Goal: Task Accomplishment & Management: Manage account settings

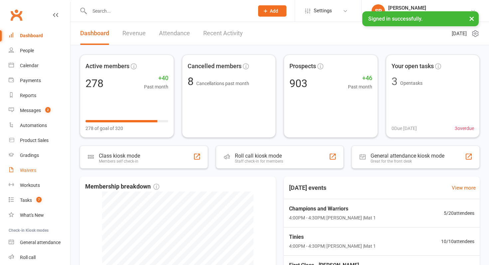
click at [36, 174] on link "Waivers" at bounding box center [39, 170] width 61 height 15
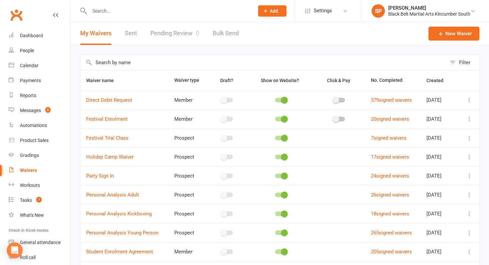
click at [187, 38] on link "Pending Review 0" at bounding box center [174, 33] width 49 height 23
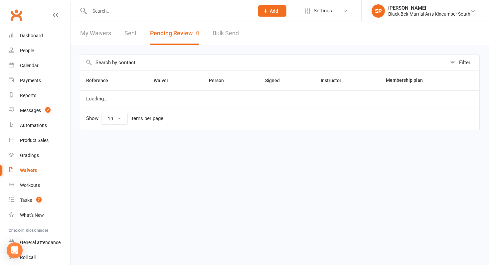
click at [165, 8] on input "text" at bounding box center [168, 10] width 162 height 9
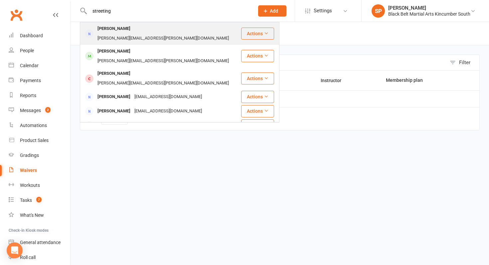
type input "streeting"
click at [170, 34] on div "[PERSON_NAME][EMAIL_ADDRESS][PERSON_NAME][DOMAIN_NAME]" at bounding box center [162, 39] width 135 height 10
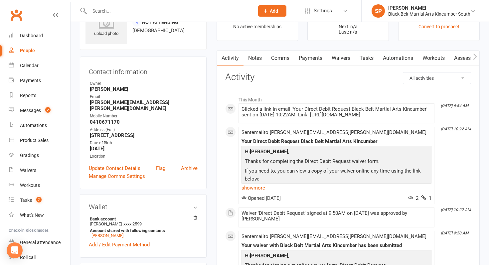
scroll to position [29, 0]
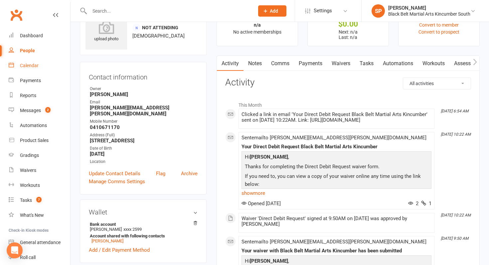
click at [41, 65] on link "Calendar" at bounding box center [39, 65] width 61 height 15
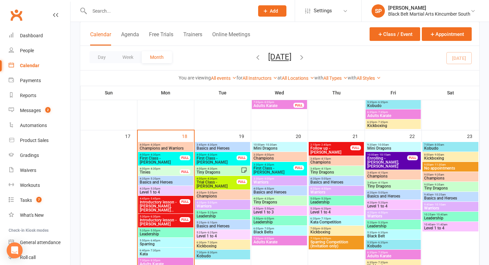
scroll to position [508, 0]
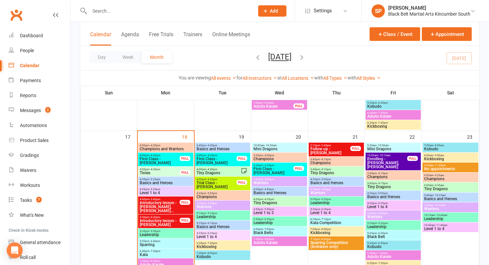
click at [133, 12] on input "text" at bounding box center [168, 10] width 162 height 9
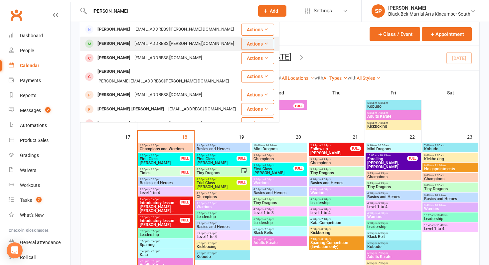
type input "[PERSON_NAME]"
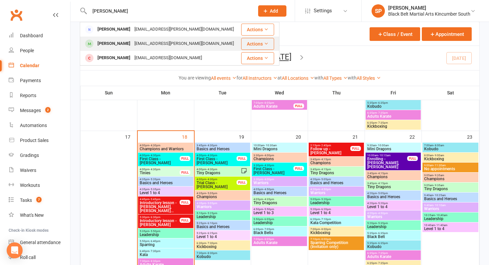
click at [133, 37] on td "[PERSON_NAME] [EMAIL_ADDRESS][PERSON_NAME][DOMAIN_NAME]" at bounding box center [160, 44] width 160 height 14
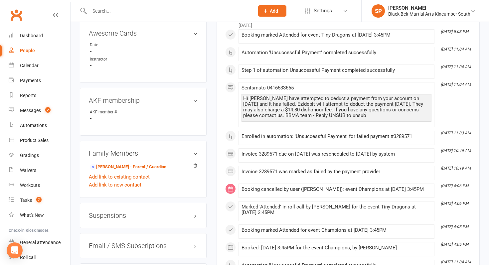
scroll to position [360, 0]
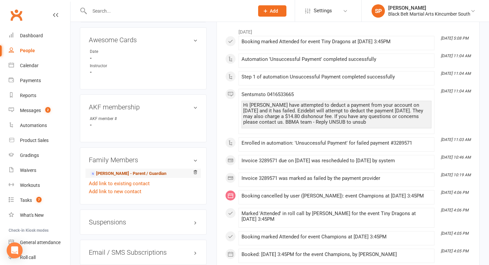
click at [132, 170] on link "[PERSON_NAME] - Parent / Guardian" at bounding box center [128, 173] width 76 height 7
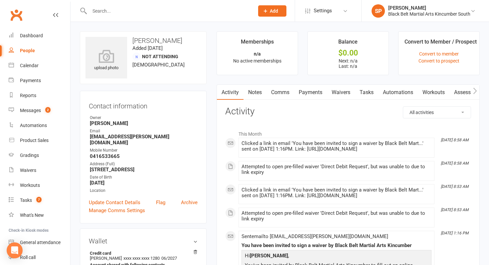
click at [336, 90] on link "Waivers" at bounding box center [341, 92] width 28 height 15
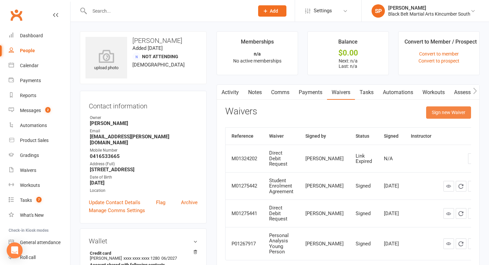
click at [453, 116] on button "Sign new Waiver" at bounding box center [448, 112] width 45 height 12
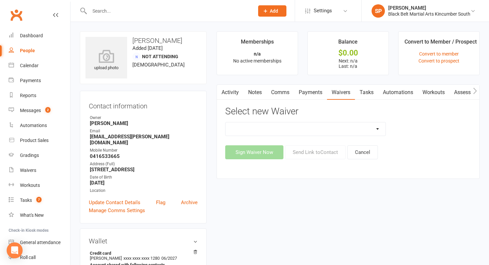
click at [322, 129] on select "Direct Debit Request Festival Enrolment Student Enrolment Agreement" at bounding box center [305, 128] width 160 height 13
select select "11213"
click at [225, 122] on select "Direct Debit Request Festival Enrolment Student Enrolment Agreement" at bounding box center [305, 128] width 160 height 13
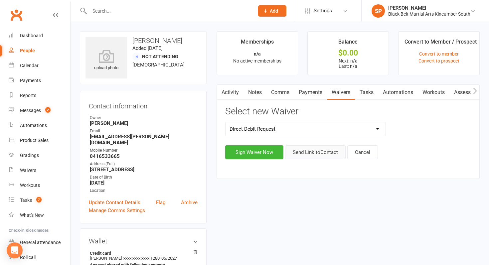
click at [316, 155] on button "Send Link to Contact" at bounding box center [315, 152] width 61 height 14
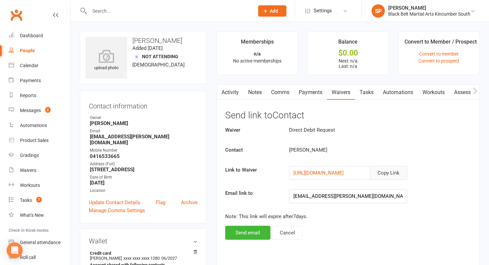
click at [392, 172] on button "Copy Link" at bounding box center [388, 173] width 37 height 14
click at [98, 12] on input "text" at bounding box center [168, 10] width 162 height 9
type input "h"
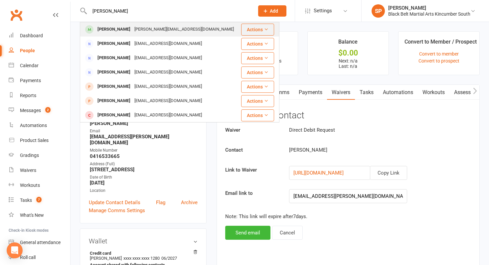
type input "[PERSON_NAME]"
click at [121, 25] on div "[PERSON_NAME]" at bounding box center [113, 30] width 37 height 10
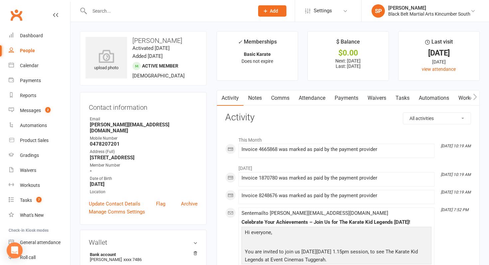
click at [344, 96] on link "Payments" at bounding box center [346, 97] width 33 height 15
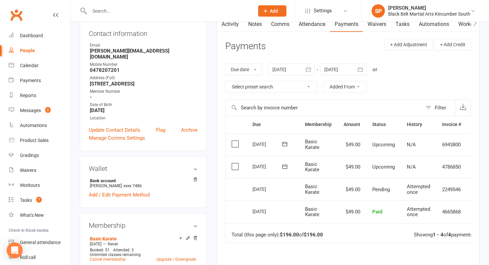
scroll to position [74, 0]
click at [137, 15] on input "text" at bounding box center [168, 10] width 162 height 9
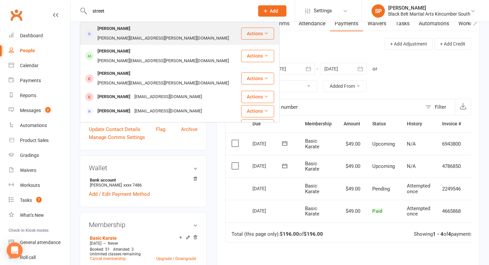
type input "street"
click at [135, 34] on div "[PERSON_NAME][EMAIL_ADDRESS][PERSON_NAME][DOMAIN_NAME]" at bounding box center [162, 39] width 135 height 10
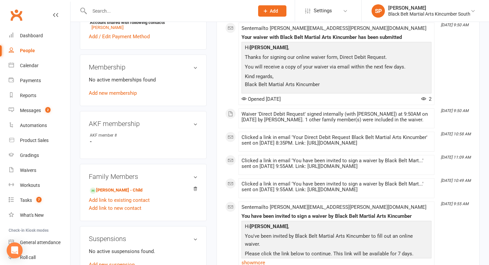
scroll to position [272, 0]
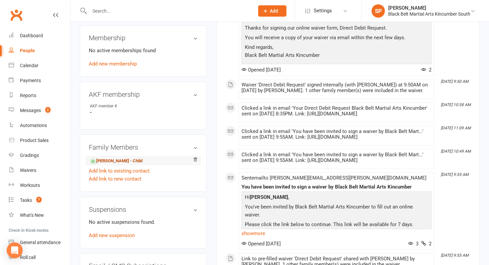
click at [121, 158] on link "[PERSON_NAME] - Child" at bounding box center [116, 161] width 53 height 7
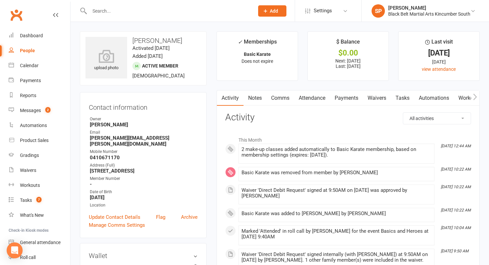
click at [340, 101] on link "Payments" at bounding box center [346, 97] width 33 height 15
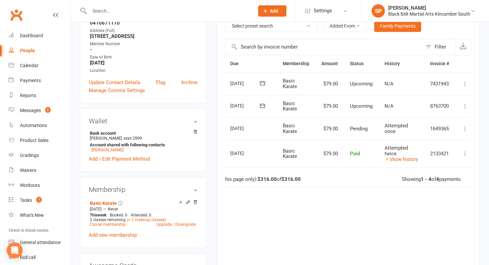
scroll to position [0, 24]
click at [407, 158] on link "show history" at bounding box center [399, 159] width 34 height 6
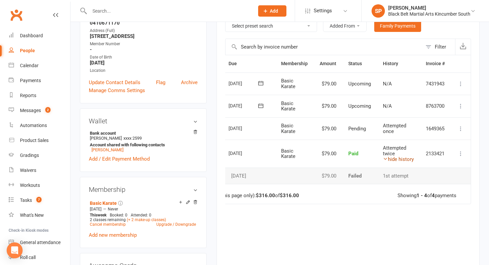
scroll to position [0, 0]
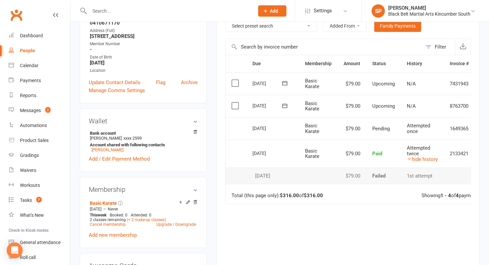
click at [144, 11] on input "text" at bounding box center [168, 10] width 162 height 9
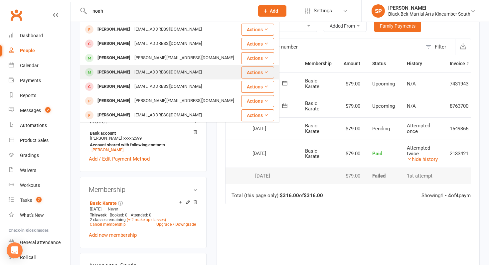
type input "noah"
click at [126, 70] on div "[PERSON_NAME]" at bounding box center [113, 72] width 37 height 10
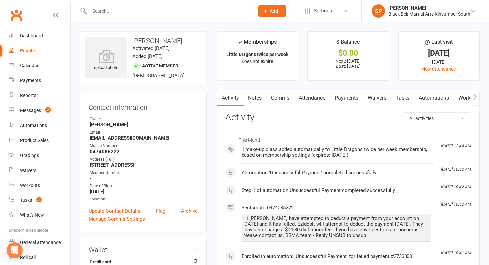
click at [327, 96] on link "Attendance" at bounding box center [312, 97] width 36 height 15
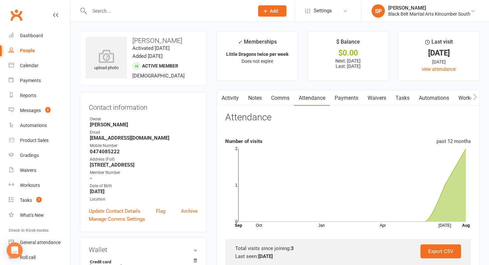
click at [348, 95] on link "Payments" at bounding box center [346, 97] width 33 height 15
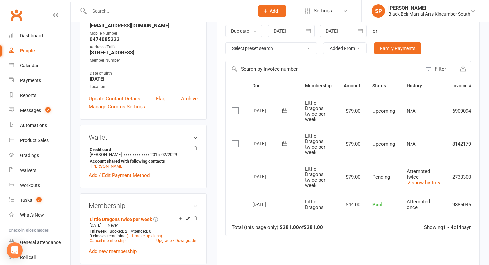
scroll to position [112, 0]
click at [423, 187] on td "Attempted twice show history" at bounding box center [424, 177] width 46 height 33
click at [424, 186] on td "Attempted twice show history" at bounding box center [424, 177] width 46 height 33
click at [424, 184] on link "show history" at bounding box center [424, 183] width 34 height 6
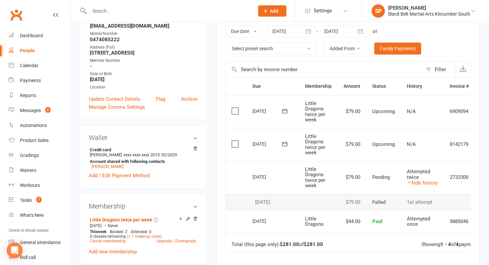
click at [137, 12] on input "text" at bounding box center [168, 10] width 162 height 9
click at [144, 10] on input "text" at bounding box center [168, 10] width 162 height 9
type input "s"
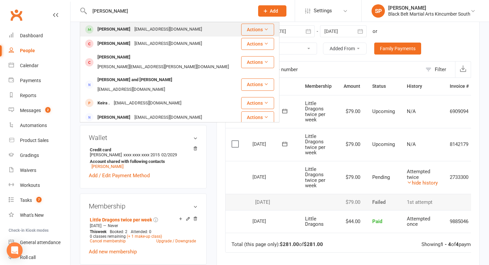
type input "[PERSON_NAME]"
click at [145, 26] on div "[EMAIL_ADDRESS][DOMAIN_NAME]" at bounding box center [167, 30] width 71 height 10
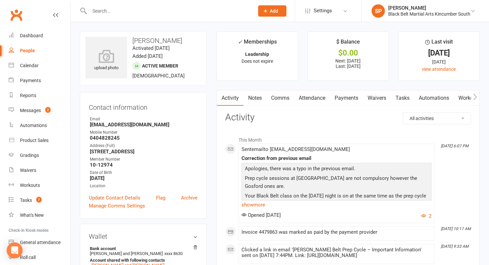
click at [139, 13] on input "text" at bounding box center [168, 10] width 162 height 9
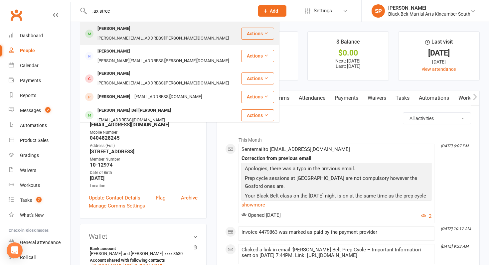
type input ",ax stree"
click at [145, 34] on div "[PERSON_NAME][EMAIL_ADDRESS][PERSON_NAME][DOMAIN_NAME]" at bounding box center [162, 39] width 135 height 10
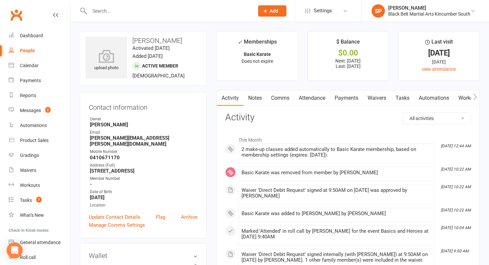
click at [346, 99] on link "Payments" at bounding box center [346, 97] width 33 height 15
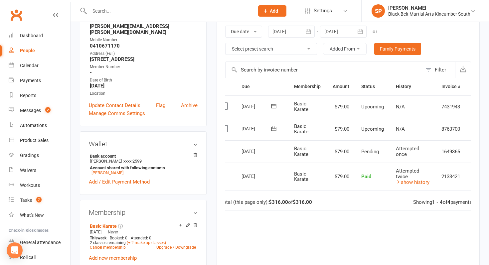
scroll to position [0, 27]
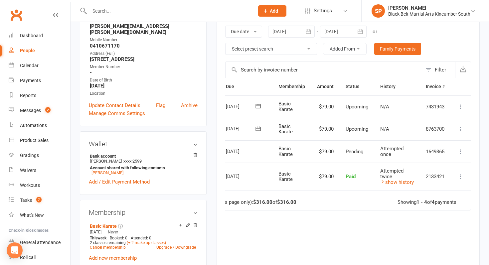
click at [461, 148] on icon at bounding box center [460, 151] width 7 height 7
click at [438, 169] on link "More Info" at bounding box center [431, 164] width 66 height 13
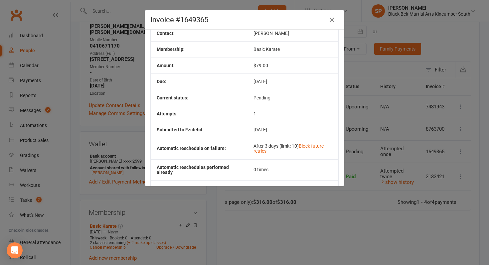
scroll to position [0, 0]
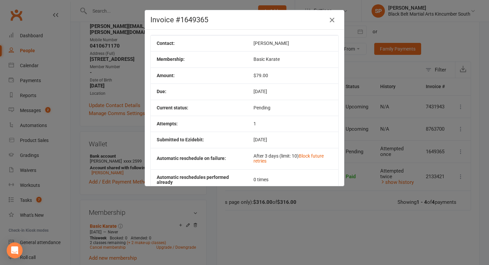
click at [335, 17] on icon "button" at bounding box center [332, 20] width 8 height 8
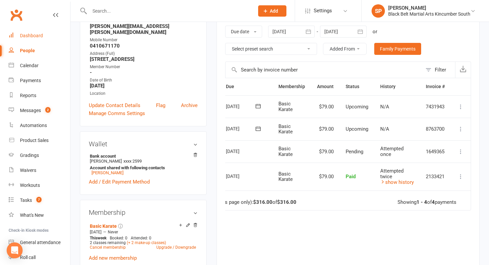
click at [35, 31] on link "Dashboard" at bounding box center [39, 35] width 61 height 15
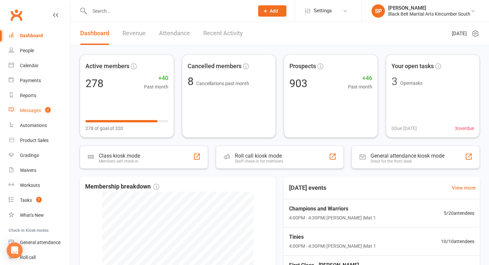
click at [43, 108] on count-badge "2" at bounding box center [46, 110] width 9 height 5
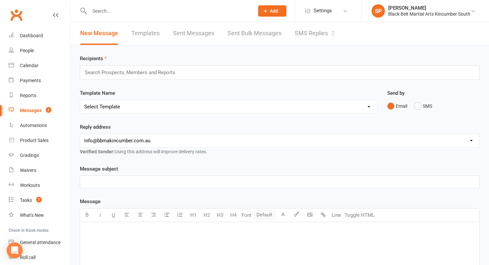
click at [300, 35] on link "SMS Replies 2" at bounding box center [315, 33] width 40 height 23
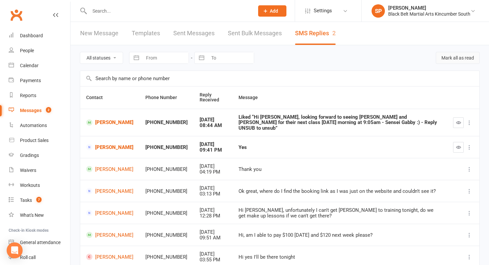
click at [451, 58] on button "Mark all as read" at bounding box center [457, 58] width 44 height 12
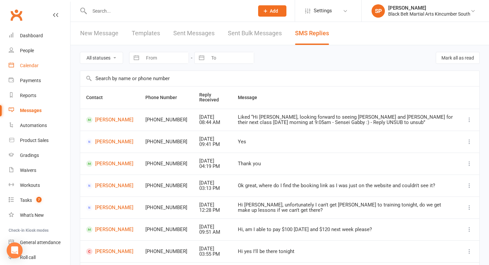
click at [39, 62] on link "Calendar" at bounding box center [39, 65] width 61 height 15
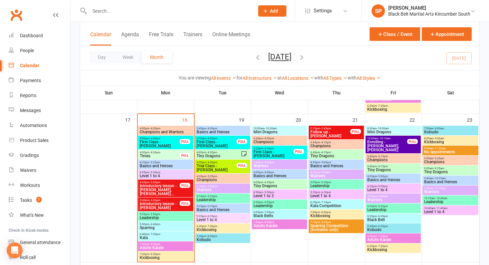
scroll to position [529, 0]
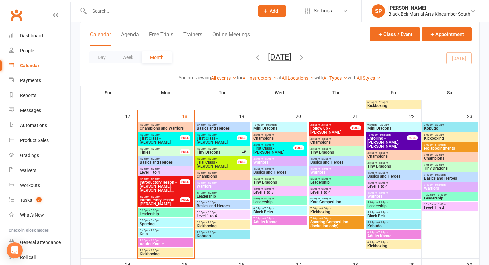
click at [155, 137] on span "First Class - [PERSON_NAME]" at bounding box center [159, 140] width 41 height 8
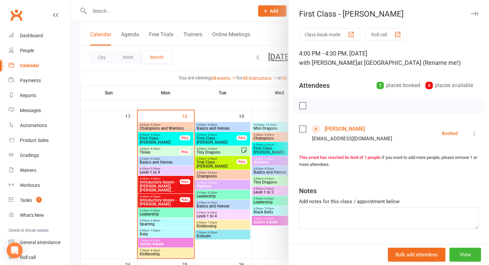
click at [107, 155] on div at bounding box center [279, 132] width 418 height 265
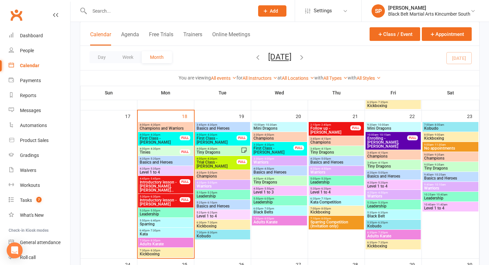
click at [158, 138] on span "First Class - [PERSON_NAME]" at bounding box center [159, 140] width 41 height 8
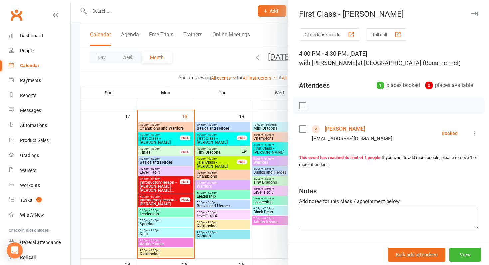
click at [345, 124] on link "[PERSON_NAME]" at bounding box center [344, 129] width 40 height 11
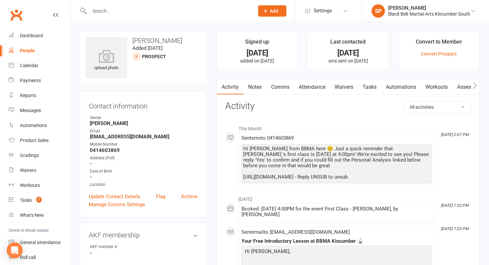
click at [345, 81] on link "Waivers" at bounding box center [344, 86] width 28 height 15
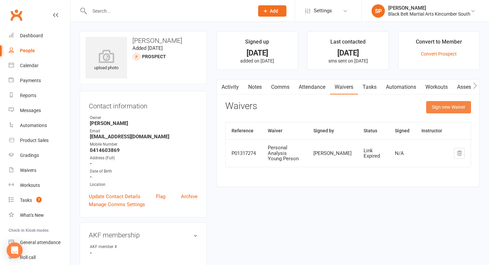
click at [439, 108] on button "Sign new Waiver" at bounding box center [448, 107] width 45 height 12
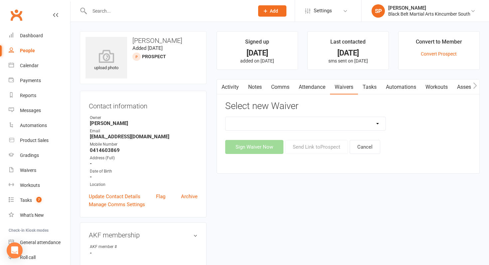
click at [303, 122] on select "Direct Debit Request Festival Enrolment Festival Trial Class Holiday Camp Waive…" at bounding box center [305, 123] width 160 height 13
select select "10335"
click at [225, 117] on select "Direct Debit Request Festival Enrolment Festival Trial Class Holiday Camp Waive…" at bounding box center [305, 123] width 160 height 13
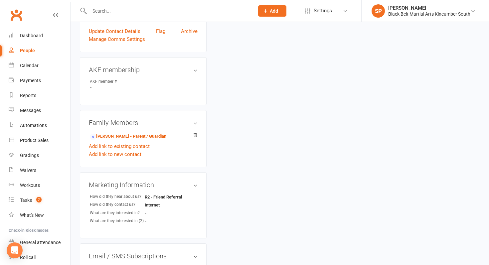
scroll to position [216, 0]
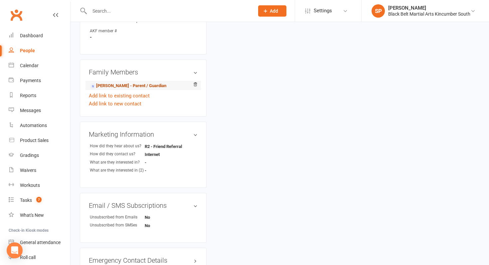
click at [143, 87] on link "[PERSON_NAME] - Parent / Guardian" at bounding box center [128, 85] width 76 height 7
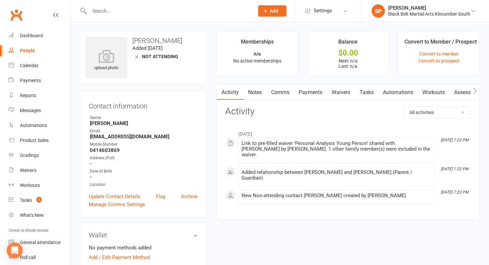
click at [337, 91] on link "Waivers" at bounding box center [341, 92] width 28 height 15
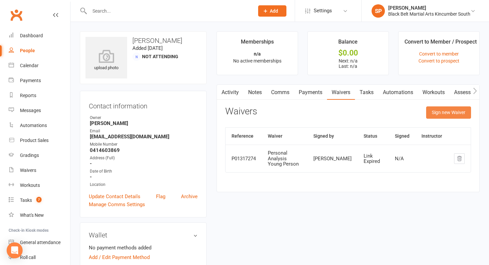
click at [449, 113] on button "Sign new Waiver" at bounding box center [448, 112] width 45 height 12
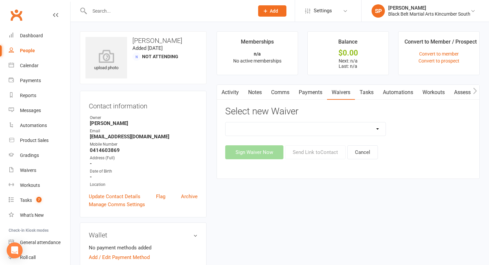
click at [317, 132] on select "Direct Debit Request Festival Enrolment Festival Trial Class Holiday Camp Waive…" at bounding box center [305, 128] width 160 height 13
select select "10335"
click at [225, 122] on select "Direct Debit Request Festival Enrolment Festival Trial Class Holiday Camp Waive…" at bounding box center [305, 128] width 160 height 13
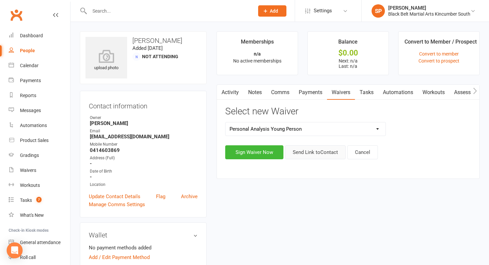
click at [309, 158] on button "Send Link to Contact" at bounding box center [315, 152] width 61 height 14
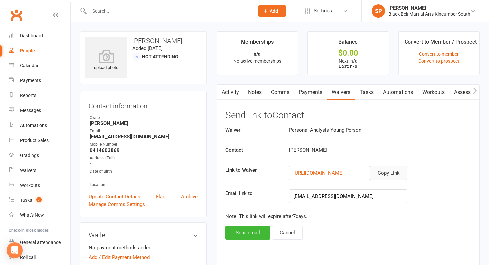
click at [382, 169] on button "Copy Link" at bounding box center [388, 173] width 37 height 14
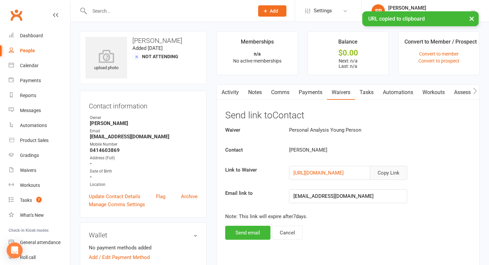
click at [281, 96] on link "Comms" at bounding box center [280, 92] width 28 height 15
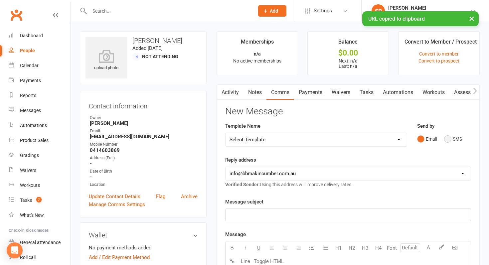
click at [450, 136] on button "SMS" at bounding box center [453, 139] width 18 height 13
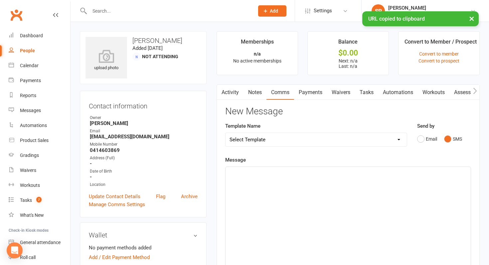
click at [334, 214] on div "﻿" at bounding box center [347, 217] width 245 height 100
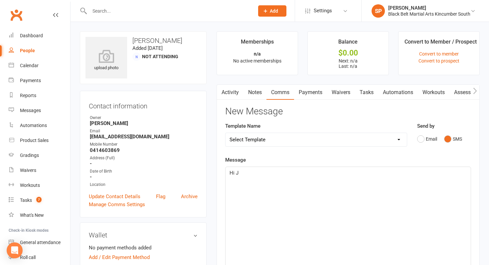
click at [293, 143] on select "Select Template [SMS] Birthday Invite Text [Email] Birthday Party [Email] Happy…" at bounding box center [315, 139] width 181 height 13
select select "7"
click at [225, 133] on select "Select Template [SMS] Birthday Invite Text [Email] Birthday Party [Email] Happy…" at bounding box center [315, 139] width 181 height 13
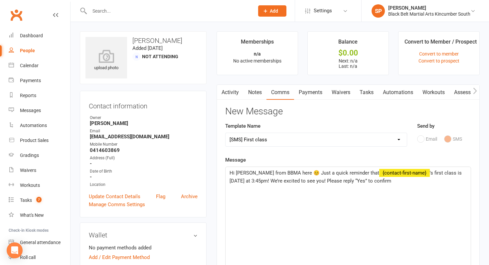
click at [258, 181] on span "'s first class is [DATE] at 3:45pm! We’re excited to see you! Please reply “Yes…" at bounding box center [345, 177] width 233 height 14
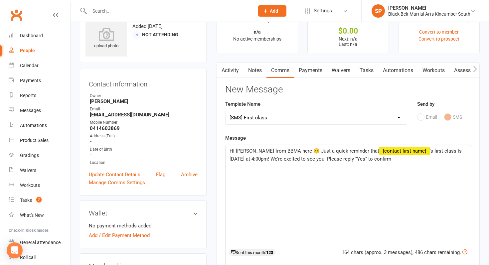
scroll to position [23, 0]
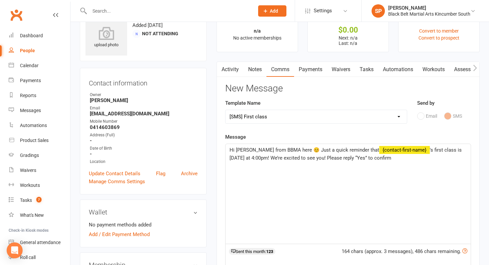
click at [414, 160] on p "Hi [PERSON_NAME] from BBMA here 😊 Just a quick reminder that ﻿ {contact-first-n…" at bounding box center [347, 154] width 237 height 16
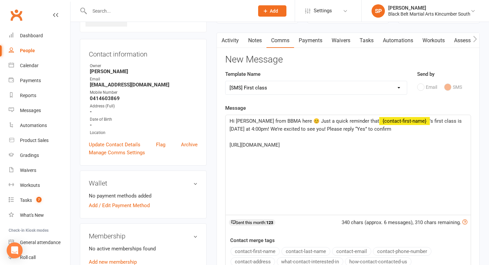
scroll to position [0, 0]
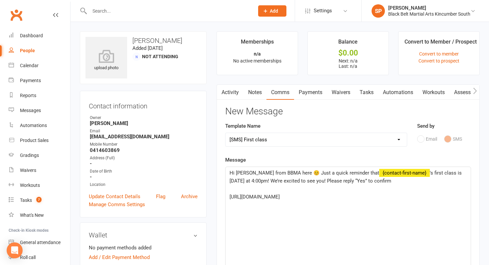
click at [411, 173] on span "﻿ {contact-first-name}" at bounding box center [404, 173] width 51 height 6
click at [427, 173] on span "'s first class is [DATE] at 4:00pm! We’re excited to see you! Please reply “Yes…" at bounding box center [345, 177] width 233 height 14
drag, startPoint x: 424, startPoint y: 174, endPoint x: 377, endPoint y: 174, distance: 46.9
click at [377, 174] on p "Hi [PERSON_NAME] from BBMA here 😊 Just a quick reminder that ﻿ {contact-first-n…" at bounding box center [347, 177] width 237 height 16
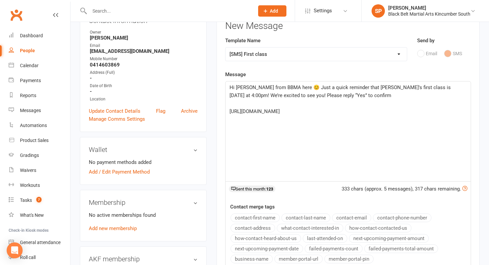
scroll to position [294, 0]
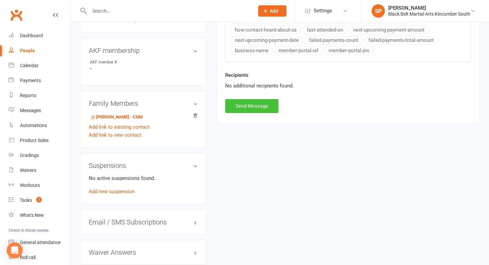
click at [249, 107] on button "Send Message" at bounding box center [251, 106] width 53 height 14
select select
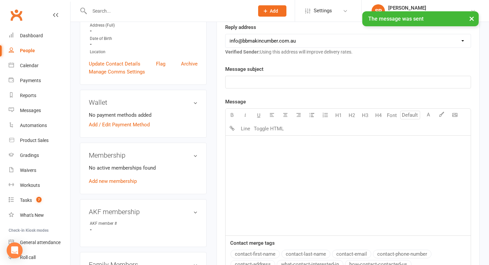
scroll to position [0, 0]
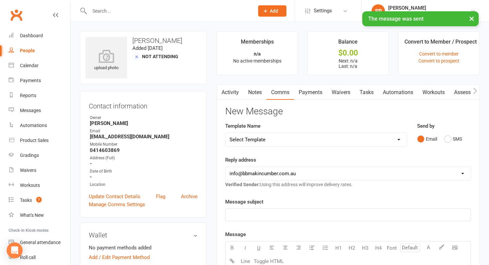
click at [233, 88] on link "Activity" at bounding box center [230, 92] width 27 height 15
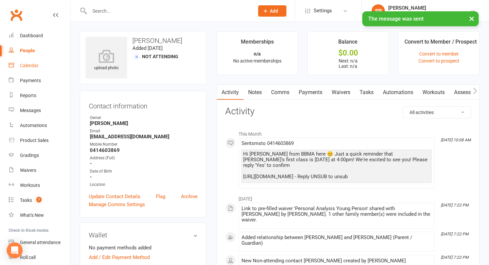
click at [25, 66] on div "Calendar" at bounding box center [29, 65] width 19 height 5
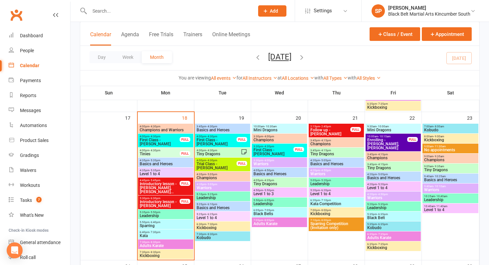
scroll to position [551, 0]
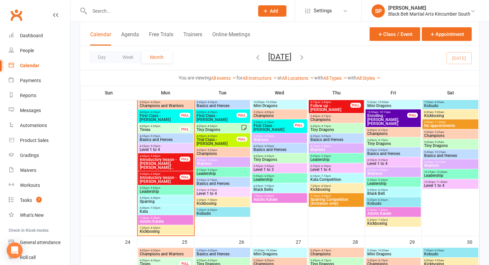
click at [157, 165] on span "Introductory lesson - [PERSON_NAME], [PERSON_NAME]..." at bounding box center [159, 164] width 41 height 12
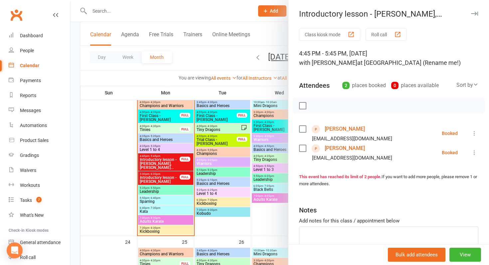
click at [338, 125] on link "[PERSON_NAME]" at bounding box center [344, 129] width 40 height 11
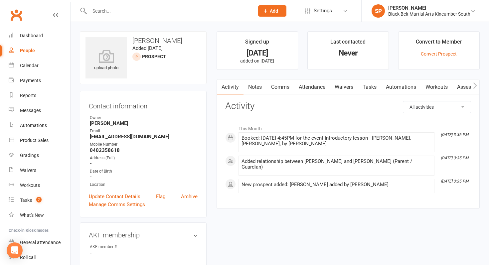
click at [338, 82] on link "Waivers" at bounding box center [344, 86] width 28 height 15
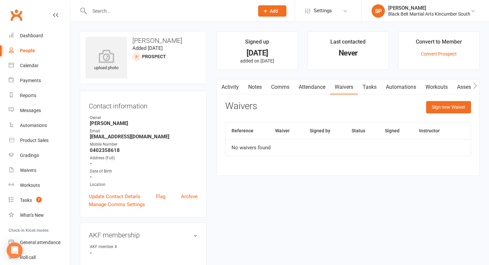
click at [229, 87] on link "Activity" at bounding box center [230, 86] width 27 height 15
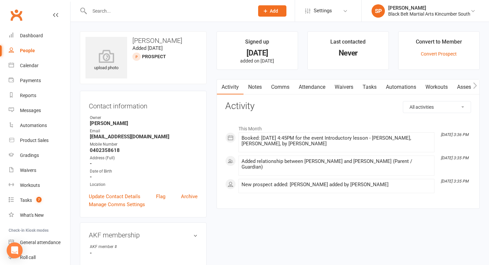
click at [284, 85] on link "Comms" at bounding box center [280, 86] width 28 height 15
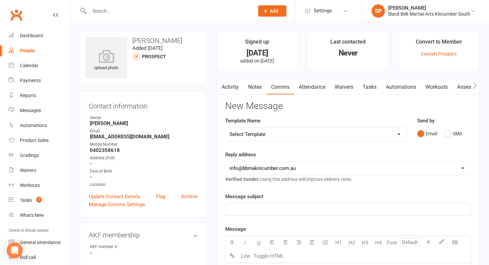
click at [287, 132] on select "Select Template [SMS] Birthday Invite Text [Email] Birthday Party [Email] Happy…" at bounding box center [315, 134] width 181 height 13
select select "4"
click at [225, 128] on select "Select Template [SMS] Birthday Invite Text [Email] Birthday Party [Email] Happy…" at bounding box center [315, 134] width 181 height 13
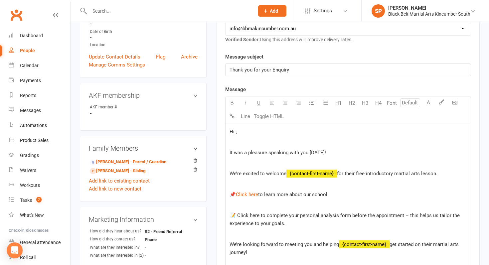
scroll to position [150, 0]
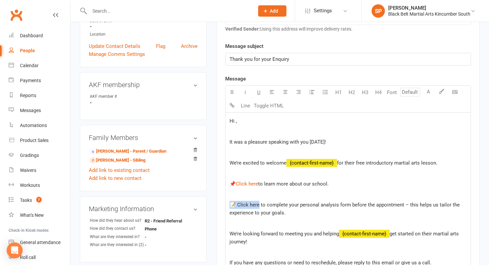
drag, startPoint x: 258, startPoint y: 204, endPoint x: 230, endPoint y: 204, distance: 27.3
click at [230, 204] on span "📝 Click here to complete your personal analysis form before the appointment – t…" at bounding box center [344, 209] width 231 height 14
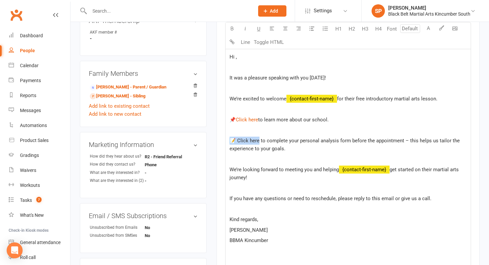
scroll to position [214, 0]
click at [235, 59] on span "Hi ," at bounding box center [232, 57] width 7 height 6
click at [340, 99] on span "for their free introductory martial arts lesson." at bounding box center [387, 99] width 100 height 6
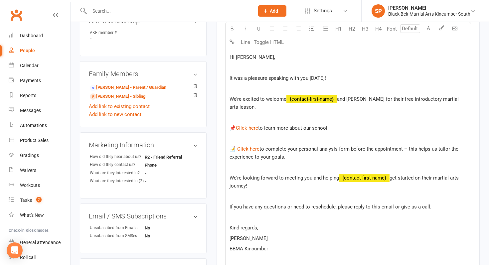
click at [459, 99] on span "and [PERSON_NAME] for their free introductory martial arts lesson." at bounding box center [344, 103] width 230 height 14
click at [394, 178] on span "get started on their martial arts journey!" at bounding box center [344, 182] width 230 height 14
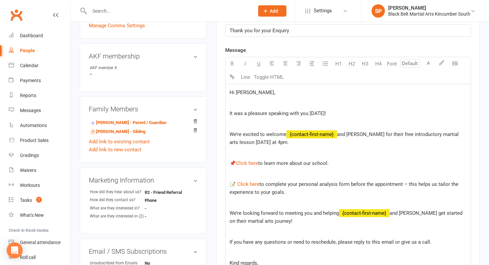
scroll to position [180, 0]
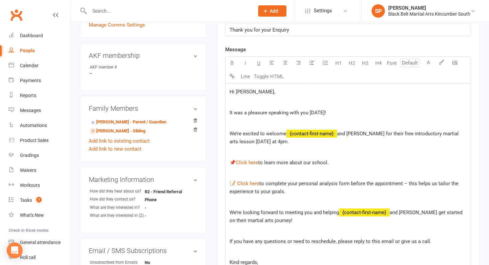
click at [251, 143] on span "and [PERSON_NAME] for their free introductory martial arts lesson [DATE] at 4pm." at bounding box center [344, 138] width 230 height 14
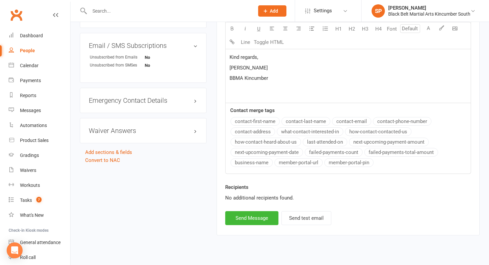
scroll to position [397, 0]
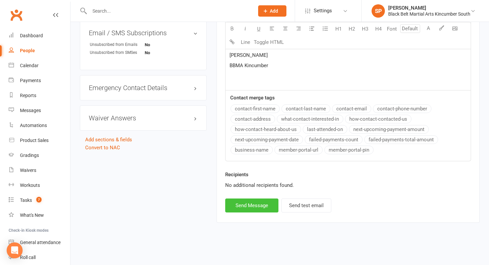
click at [247, 205] on button "Send Message" at bounding box center [251, 205] width 53 height 14
select select
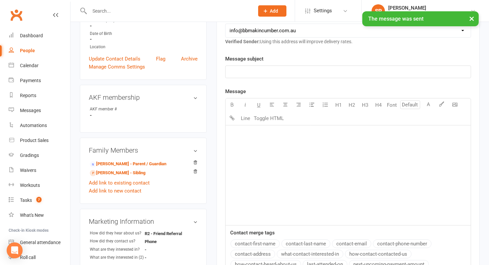
scroll to position [0, 0]
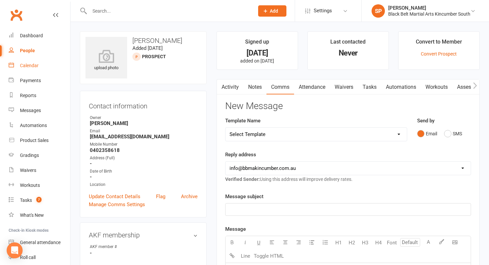
click at [38, 62] on link "Calendar" at bounding box center [39, 65] width 61 height 15
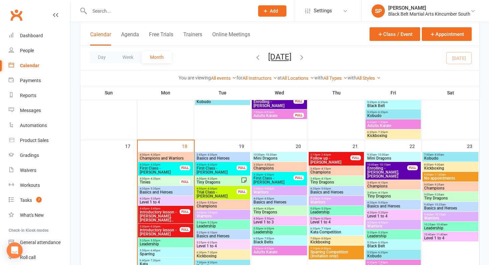
scroll to position [499, 0]
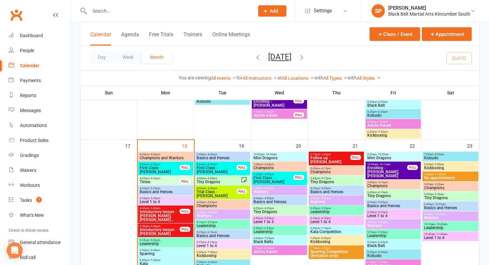
click at [145, 213] on span "Introductory lesson - [PERSON_NAME], [PERSON_NAME]..." at bounding box center [159, 216] width 41 height 12
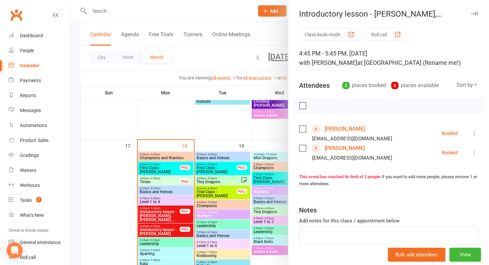
click at [353, 129] on link "[PERSON_NAME]" at bounding box center [344, 129] width 40 height 11
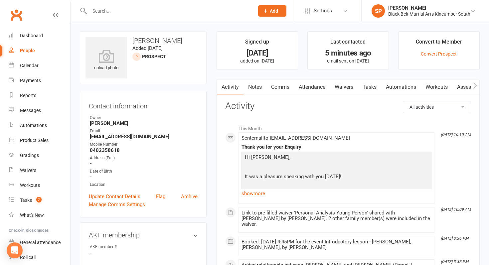
click at [276, 83] on link "Comms" at bounding box center [280, 86] width 28 height 15
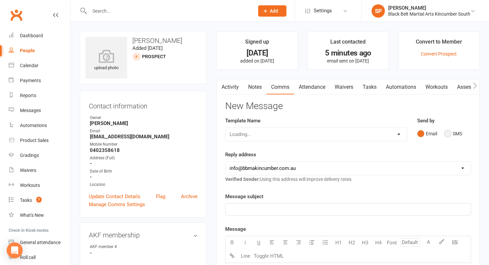
click at [451, 136] on button "SMS" at bounding box center [453, 133] width 18 height 13
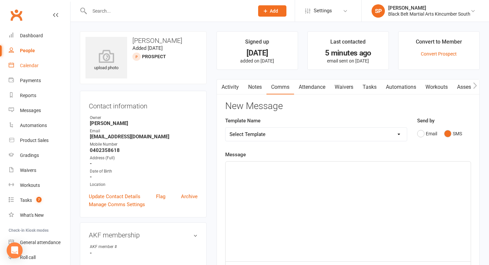
click at [31, 68] on div "Calendar" at bounding box center [29, 65] width 19 height 5
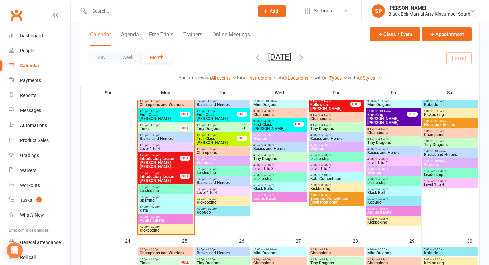
scroll to position [569, 0]
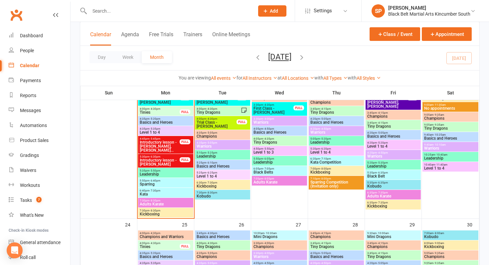
click at [165, 164] on span "Introductory lesson - [PERSON_NAME]" at bounding box center [159, 162] width 41 height 8
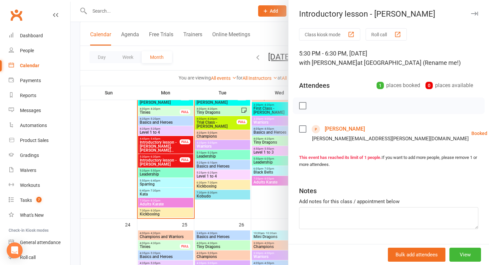
click at [352, 127] on link "[PERSON_NAME]" at bounding box center [344, 129] width 40 height 11
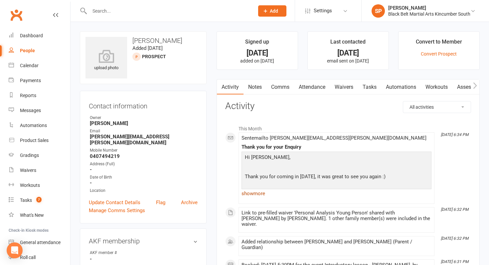
click at [261, 195] on link "show more" at bounding box center [336, 193] width 190 height 9
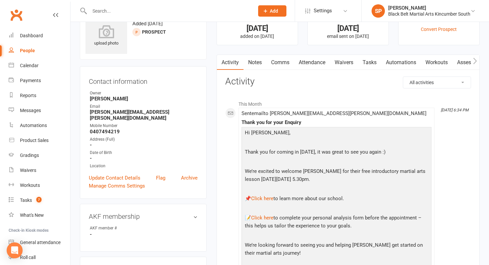
scroll to position [11, 0]
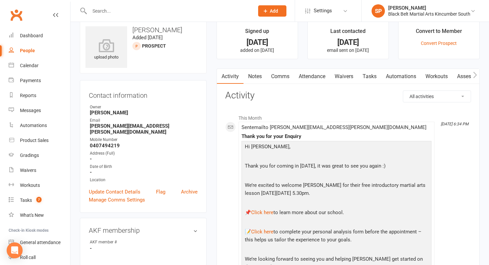
click at [282, 77] on link "Comms" at bounding box center [280, 76] width 28 height 15
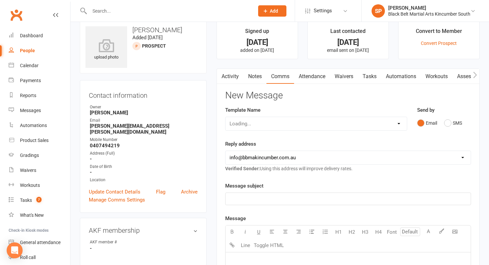
click at [269, 122] on div "Loading..." at bounding box center [316, 124] width 182 height 14
click at [269, 122] on select "Select Template [SMS] Birthday Invite Text [Email] Birthday Party [Email] Happy…" at bounding box center [315, 123] width 181 height 13
select select "7"
click at [225, 117] on select "Select Template [SMS] Birthday Invite Text [Email] Birthday Party [Email] Happy…" at bounding box center [315, 123] width 181 height 13
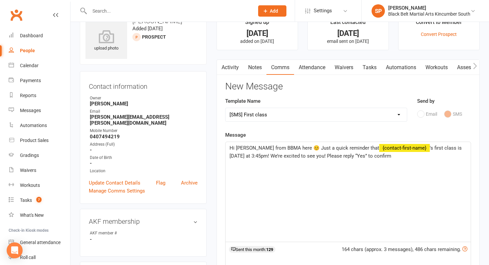
scroll to position [23, 0]
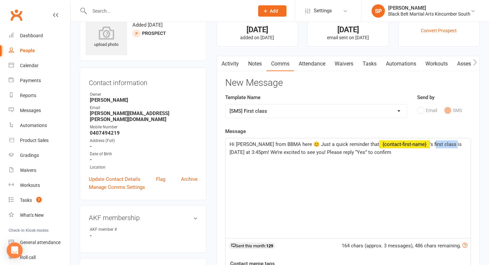
drag, startPoint x: 450, startPoint y: 144, endPoint x: 429, endPoint y: 144, distance: 21.3
click at [429, 144] on span "'s first class is [DATE] at 3:45pm! We’re excited to see you! Please reply “Yes…" at bounding box center [345, 148] width 233 height 14
click at [279, 153] on span "'s introductory lesson is [DATE] at 3:45pm! We’re excited to see you! Please re…" at bounding box center [345, 148] width 233 height 14
click at [435, 155] on p "Hi [PERSON_NAME] from BBMA here 😊 Just a quick reminder that ﻿ {contact-first-n…" at bounding box center [347, 148] width 237 height 16
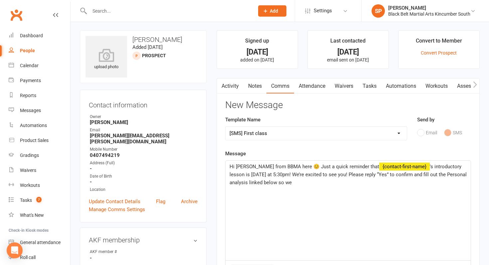
scroll to position [0, 0]
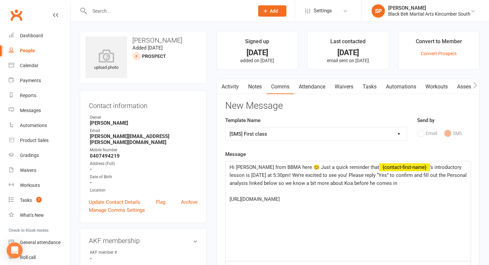
click at [262, 165] on span "Hi [PERSON_NAME] from BBMA here 😊 Just a quick reminder that" at bounding box center [304, 167] width 150 height 6
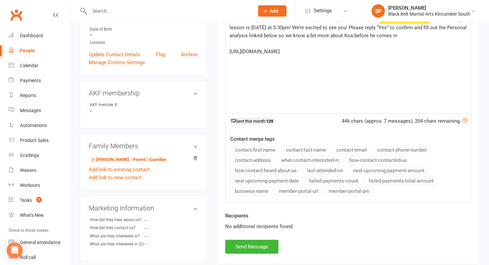
scroll to position [149, 0]
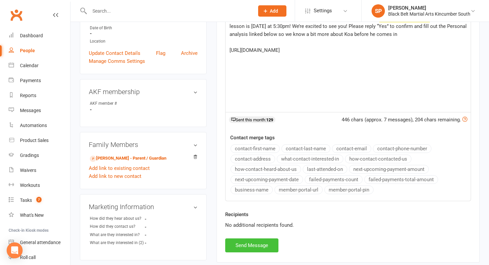
click at [259, 242] on button "Send Message" at bounding box center [251, 245] width 53 height 14
select select
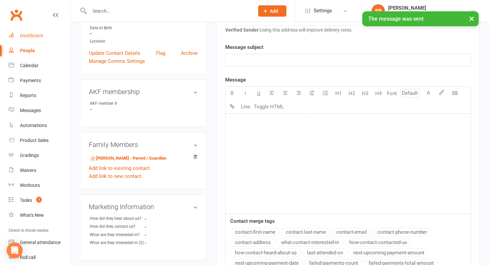
click at [47, 38] on link "Dashboard" at bounding box center [39, 35] width 61 height 15
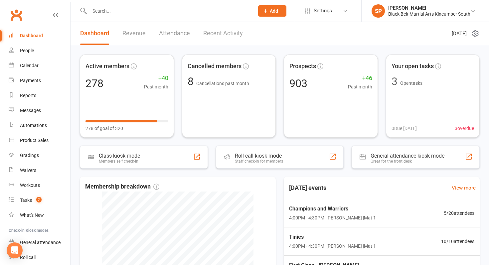
click at [99, 7] on input "text" at bounding box center [168, 10] width 162 height 9
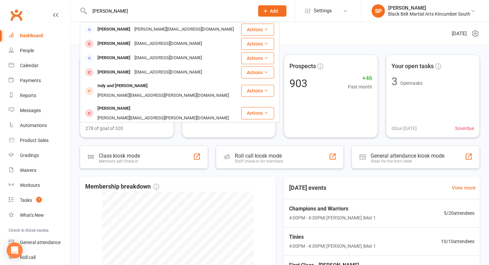
click at [93, 10] on input "[PERSON_NAME]" at bounding box center [168, 10] width 162 height 9
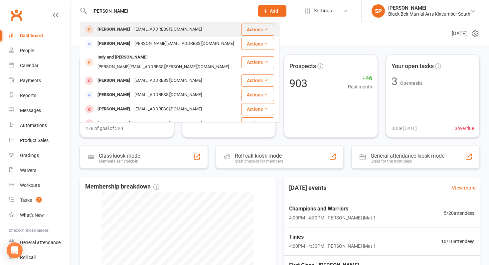
type input "[PERSON_NAME]"
click at [99, 30] on div "[PERSON_NAME]" at bounding box center [113, 30] width 37 height 10
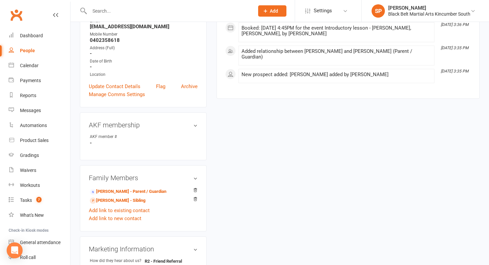
scroll to position [111, 0]
click at [142, 188] on link "[PERSON_NAME] - Parent / Guardian" at bounding box center [128, 190] width 76 height 7
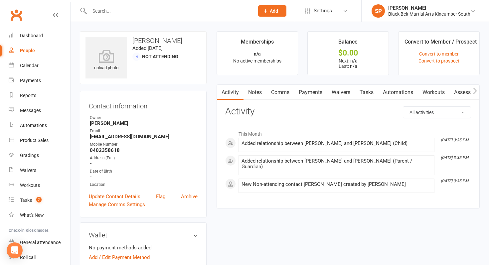
click at [341, 92] on link "Waivers" at bounding box center [341, 92] width 28 height 15
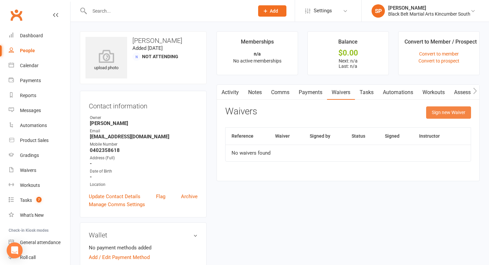
click at [446, 107] on button "Sign new Waiver" at bounding box center [448, 112] width 45 height 12
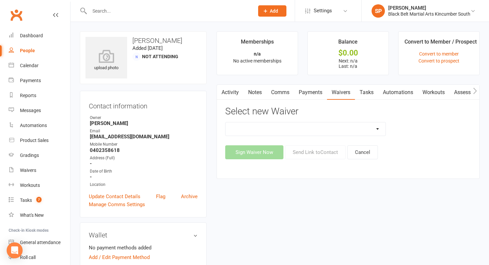
click at [309, 127] on select "Direct Debit Request Festival Enrolment Festival Trial Class Holiday Camp Waive…" at bounding box center [305, 128] width 160 height 13
select select "10335"
click at [225, 122] on select "Direct Debit Request Festival Enrolment Festival Trial Class Holiday Camp Waive…" at bounding box center [305, 128] width 160 height 13
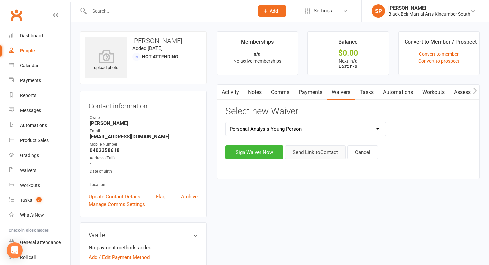
click at [322, 149] on button "Send Link to Contact" at bounding box center [315, 152] width 61 height 14
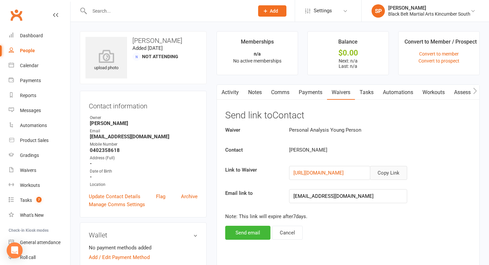
click at [398, 167] on button "Copy Link" at bounding box center [388, 173] width 37 height 14
click at [116, 10] on input "text" at bounding box center [168, 10] width 162 height 9
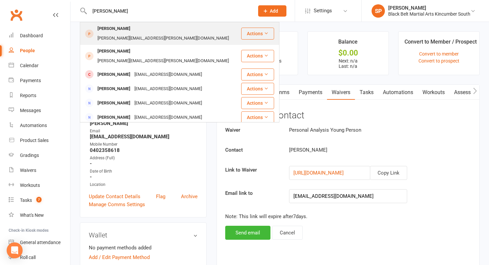
type input "vern"
click at [110, 32] on div "Vern McGrath" at bounding box center [113, 29] width 37 height 10
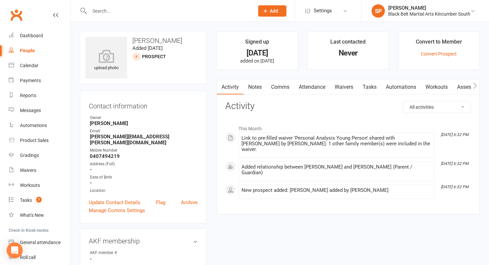
click at [353, 81] on link "Waivers" at bounding box center [344, 86] width 28 height 15
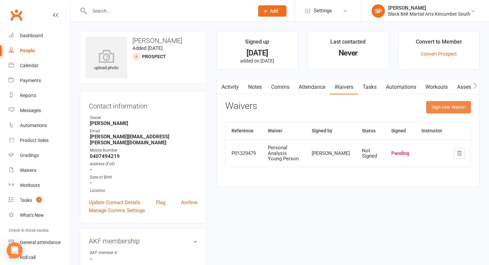
click at [438, 101] on div "Activity Notes Comms Attendance Waivers Tasks Automations Workouts Assessments …" at bounding box center [347, 133] width 263 height 108
click at [438, 109] on button "Sign new Waiver" at bounding box center [448, 107] width 45 height 12
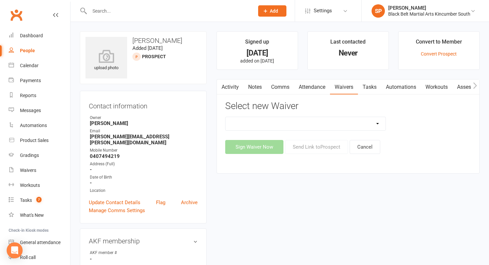
click at [284, 121] on select "Direct Debit Request Festival Enrolment Festival Trial Class Holiday Camp Waive…" at bounding box center [305, 123] width 160 height 13
select select "10335"
click at [225, 117] on select "Direct Debit Request Festival Enrolment Festival Trial Class Holiday Camp Waive…" at bounding box center [305, 123] width 160 height 13
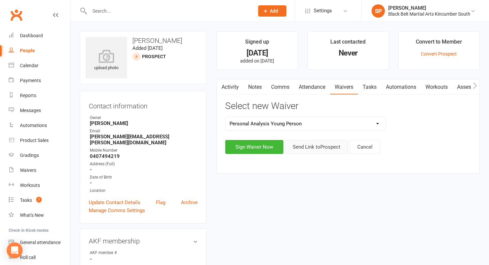
click at [302, 153] on button "Send Link to Prospect" at bounding box center [316, 147] width 63 height 14
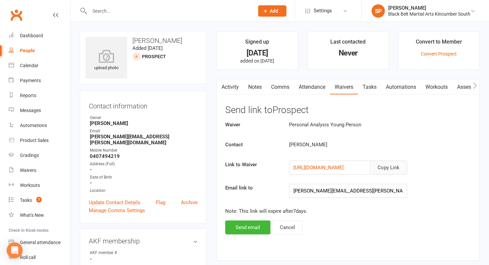
click at [379, 165] on button "Copy Link" at bounding box center [388, 168] width 37 height 14
click at [17, 32] on link "Dashboard" at bounding box center [39, 35] width 61 height 15
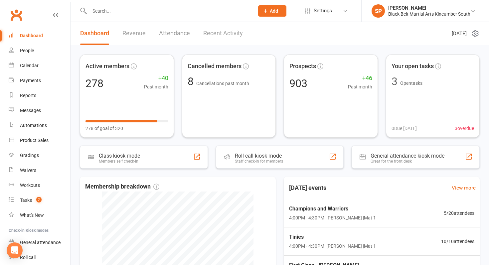
click at [36, 37] on div "Dashboard" at bounding box center [31, 35] width 23 height 5
click at [31, 66] on div "Calendar" at bounding box center [29, 65] width 19 height 5
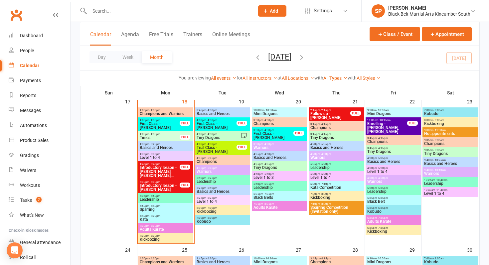
scroll to position [544, 0]
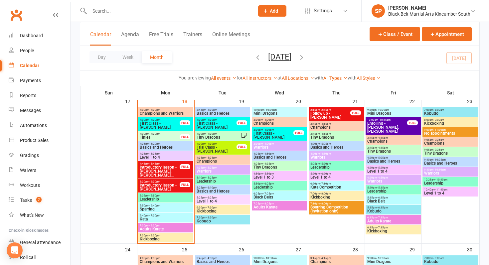
click at [172, 9] on input "text" at bounding box center [168, 10] width 162 height 9
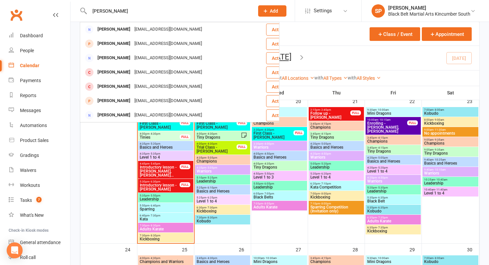
type input "alesha ro"
click at [348, 203] on span "7:10pm - 8:00pm" at bounding box center [336, 203] width 53 height 3
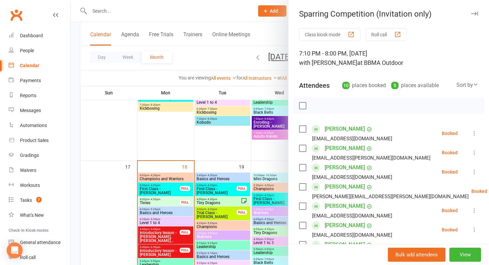
click at [244, 183] on div at bounding box center [279, 132] width 418 height 265
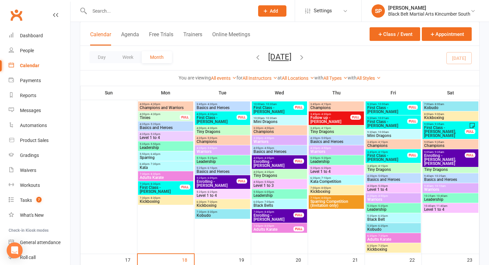
scroll to position [324, 0]
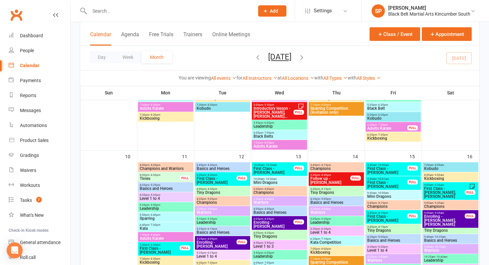
click at [405, 219] on span "First Class - [PERSON_NAME]" at bounding box center [387, 218] width 41 height 8
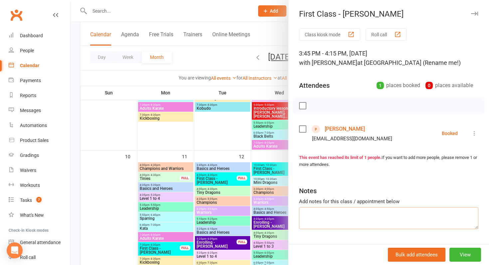
click at [405, 219] on textarea at bounding box center [388, 218] width 179 height 22
type textarea "Talking to husband hopefully back next week"
click at [240, 224] on div at bounding box center [279, 132] width 418 height 265
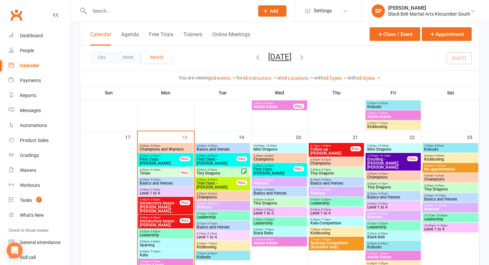
scroll to position [510, 0]
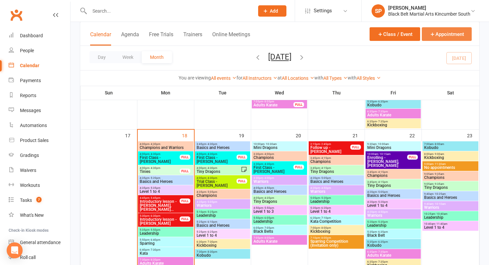
click at [433, 34] on icon "button" at bounding box center [432, 34] width 6 height 6
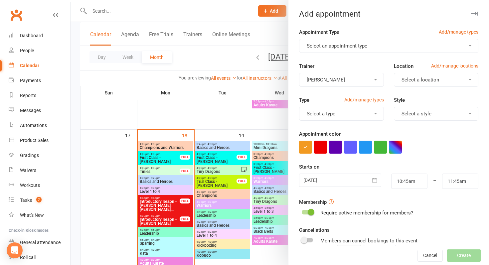
click at [168, 216] on div at bounding box center [279, 132] width 418 height 265
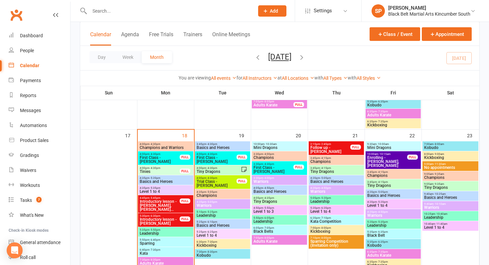
click at [370, 160] on span "Enrolling - [PERSON_NAME], [PERSON_NAME]" at bounding box center [387, 162] width 41 height 12
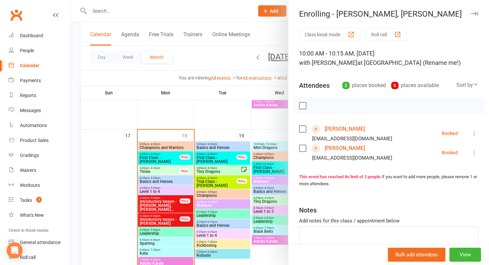
click at [218, 199] on div at bounding box center [279, 132] width 418 height 265
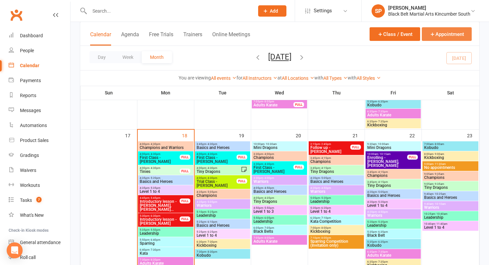
click at [443, 37] on button "Appointment" at bounding box center [447, 34] width 50 height 14
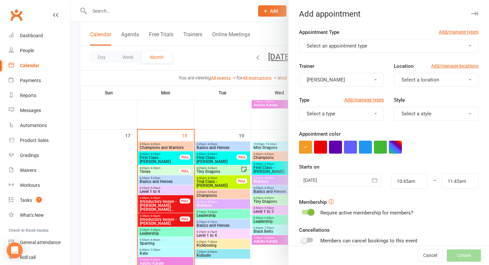
click at [381, 45] on button "Select an appointment type" at bounding box center [388, 46] width 179 height 14
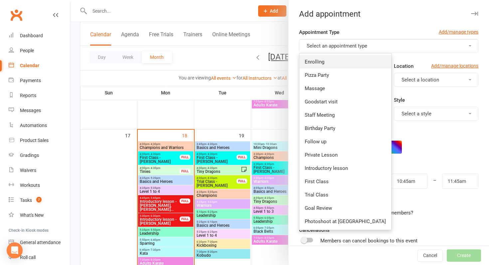
click at [334, 60] on link "Enrolling" at bounding box center [345, 61] width 92 height 13
type input "11:00am"
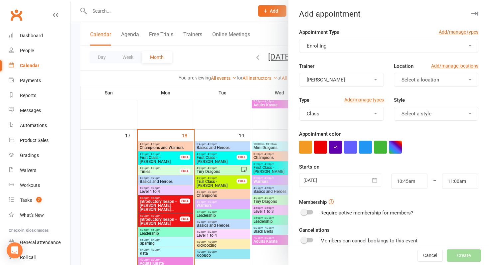
click at [330, 179] on div at bounding box center [340, 180] width 82 height 13
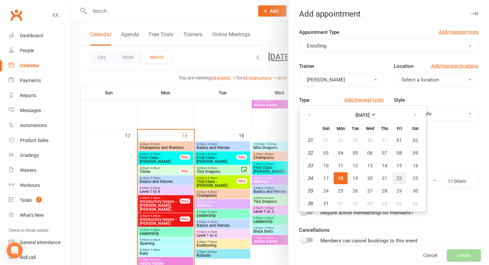
click at [393, 179] on button "22" at bounding box center [399, 178] width 14 height 12
type input "22 Aug 2025"
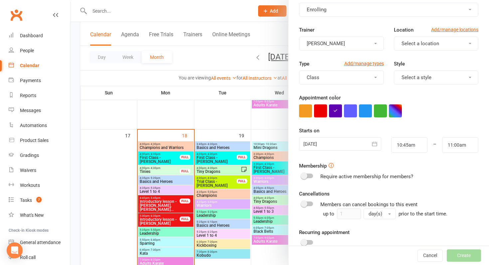
scroll to position [81, 0]
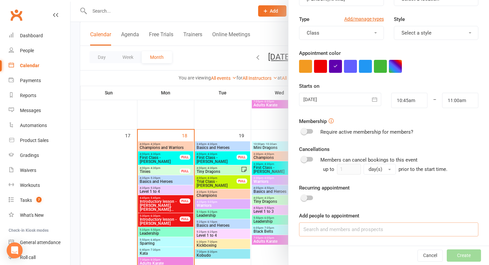
click at [366, 230] on input at bounding box center [388, 229] width 179 height 14
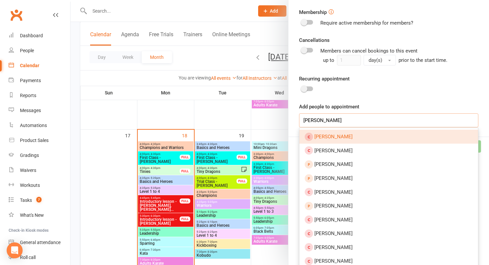
scroll to position [199, 0]
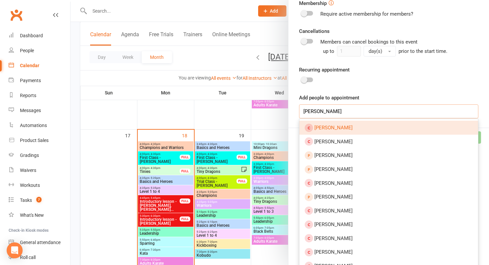
type input "ethan roche"
click at [229, 190] on div at bounding box center [279, 132] width 418 height 265
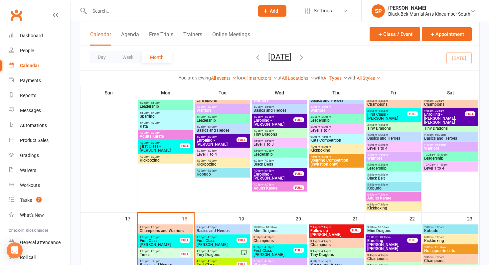
scroll to position [362, 0]
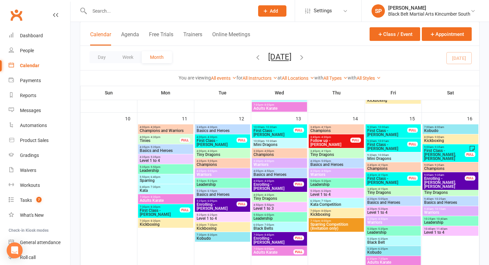
click at [375, 182] on span "First Class - [PERSON_NAME]" at bounding box center [387, 181] width 41 height 8
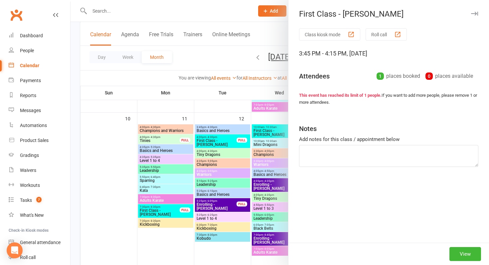
type textarea "Talking to husband hopefully back next week"
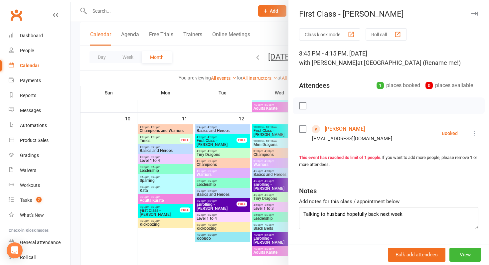
click at [233, 206] on div at bounding box center [279, 132] width 418 height 265
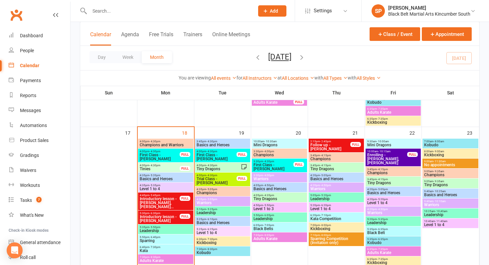
scroll to position [528, 0]
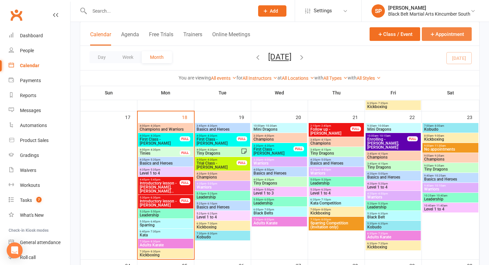
click at [438, 35] on button "Appointment" at bounding box center [447, 34] width 50 height 14
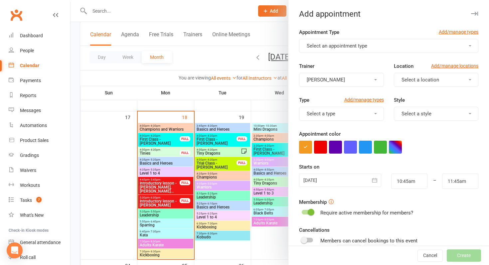
click at [330, 43] on span "Select an appointment type" at bounding box center [336, 46] width 61 height 6
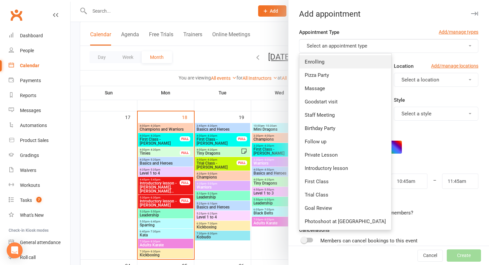
click at [324, 60] on link "Enrolling" at bounding box center [345, 61] width 92 height 13
type input "11:00am"
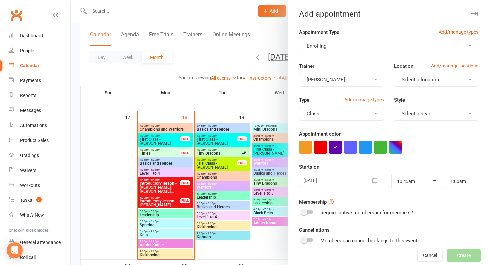
click at [360, 178] on div at bounding box center [340, 180] width 82 height 13
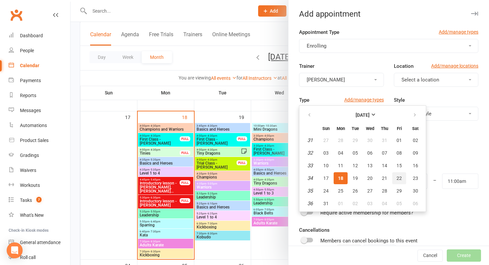
click at [396, 178] on span "22" at bounding box center [398, 178] width 5 height 5
type input "22 Aug 2025"
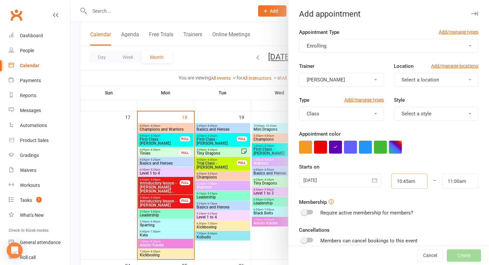
click at [419, 181] on input "10:45am" at bounding box center [409, 181] width 36 height 15
drag, startPoint x: 419, startPoint y: 181, endPoint x: 364, endPoint y: 178, distance: 54.3
click at [364, 178] on div "22 Aug 2025 August 2025 Sun Mon Tue Wed Thu Fri Sat 31 27 28 29 30 31 01 02 32 …" at bounding box center [388, 181] width 189 height 15
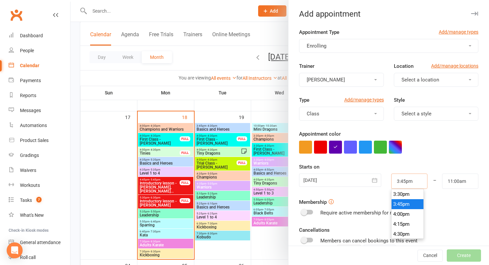
type input "3:45pm"
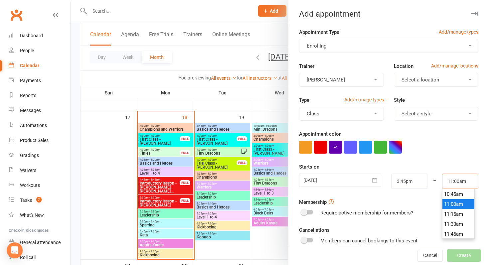
drag, startPoint x: 465, startPoint y: 186, endPoint x: 436, endPoint y: 179, distance: 29.7
click at [436, 179] on div "22 Aug 2025 August 2025 Sun Mon Tue Wed Thu Fri Sat 31 27 28 29 30 31 01 02 32 …" at bounding box center [388, 181] width 189 height 15
type input "4:15pm"
click at [460, 138] on div "Appointment color" at bounding box center [388, 142] width 179 height 24
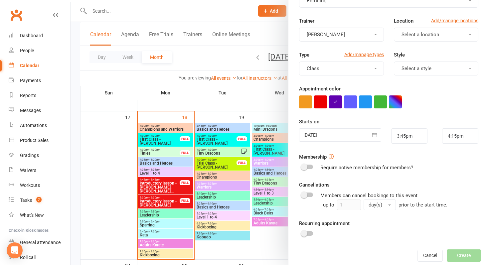
scroll to position [81, 0]
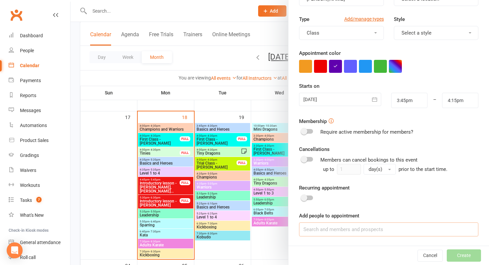
click at [360, 226] on input at bounding box center [388, 229] width 179 height 14
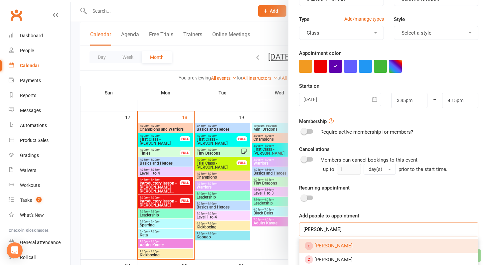
scroll to position [112, 0]
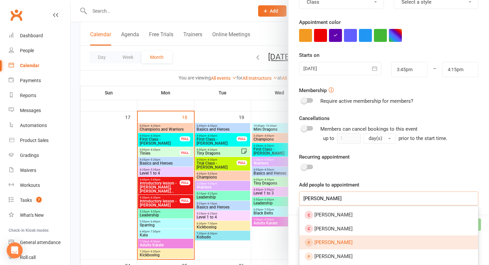
type input "ethan roche"
click at [322, 244] on span "Ethan Glover" at bounding box center [333, 242] width 38 height 6
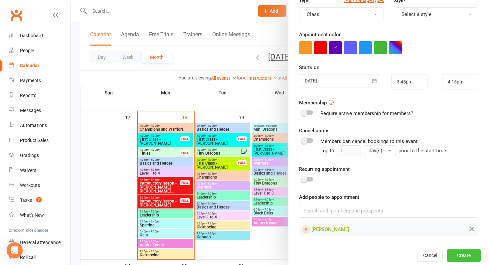
click at [460, 251] on button "Create" at bounding box center [463, 255] width 34 height 12
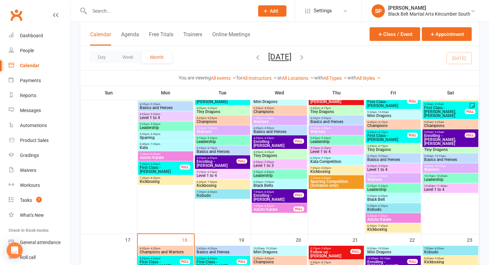
scroll to position [406, 0]
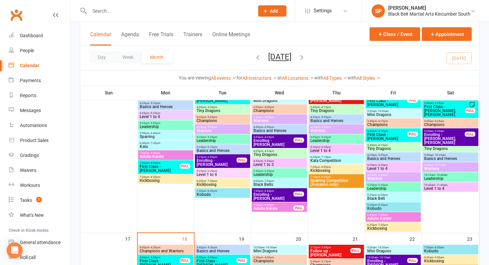
click at [438, 133] on span "Enrolling - [PERSON_NAME], [PERSON_NAME]" at bounding box center [444, 139] width 41 height 12
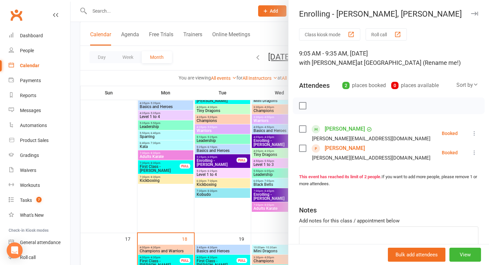
scroll to position [37, 0]
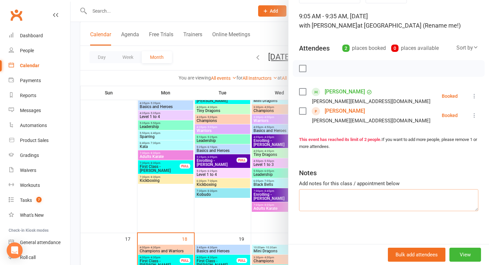
click at [404, 198] on textarea at bounding box center [388, 200] width 179 height 22
click at [122, 185] on div at bounding box center [279, 132] width 418 height 265
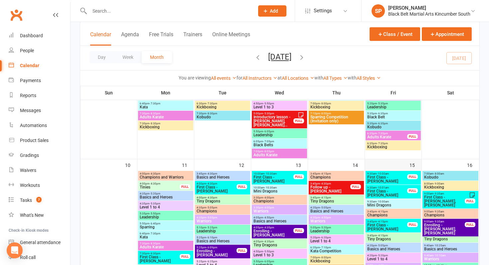
scroll to position [361, 0]
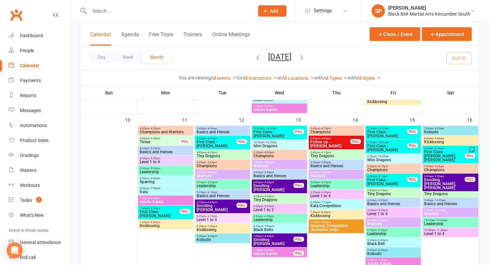
click at [436, 177] on span "- 9:35am" at bounding box center [438, 176] width 11 height 3
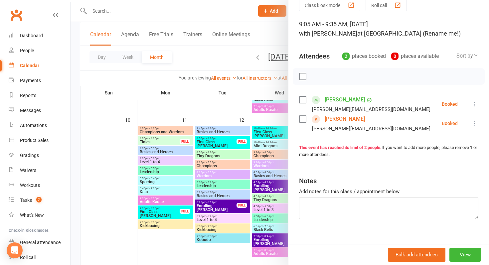
scroll to position [37, 0]
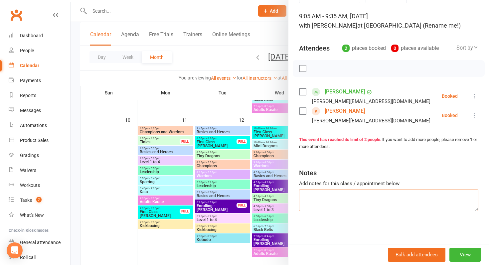
click at [340, 204] on textarea at bounding box center [388, 200] width 179 height 22
type textarea "Will didn't go on the mat. Not interested for him atm"
click at [193, 162] on div at bounding box center [279, 132] width 418 height 265
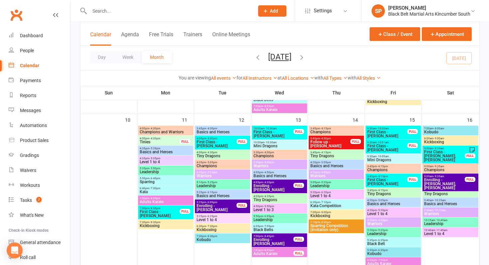
click at [456, 178] on span "Enrolling - [PERSON_NAME], [PERSON_NAME]" at bounding box center [444, 184] width 41 height 12
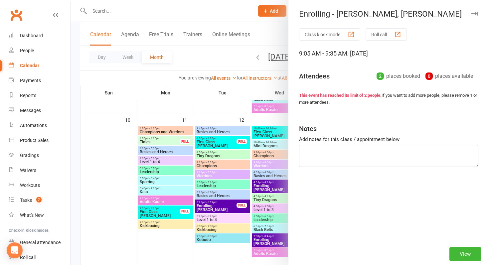
type textarea "Will didn't go on the mat. Not interested for him atm"
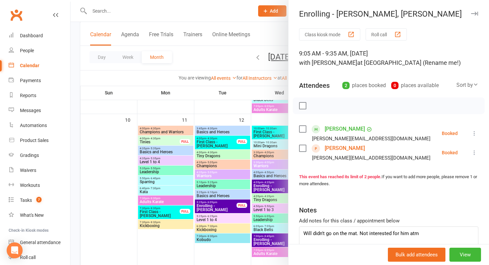
click at [259, 218] on div at bounding box center [279, 132] width 418 height 265
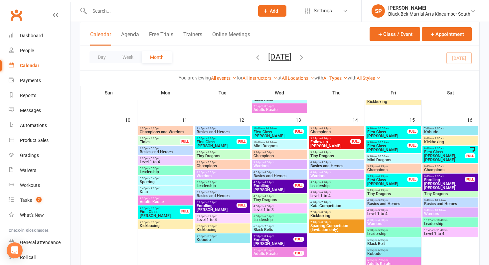
click at [450, 148] on span "9:00am - 9:35am" at bounding box center [444, 148] width 41 height 3
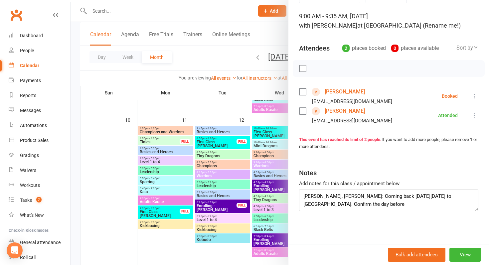
click at [235, 229] on div at bounding box center [279, 132] width 418 height 265
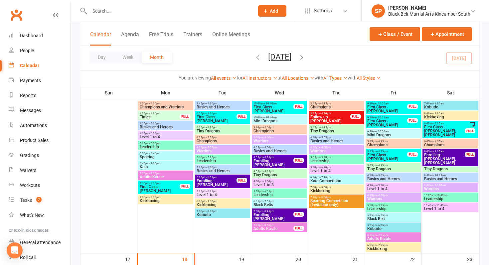
scroll to position [366, 0]
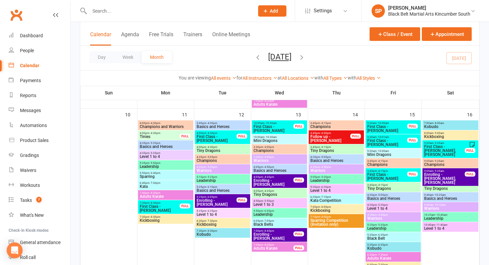
click at [434, 142] on span "- 9:35am" at bounding box center [438, 143] width 11 height 3
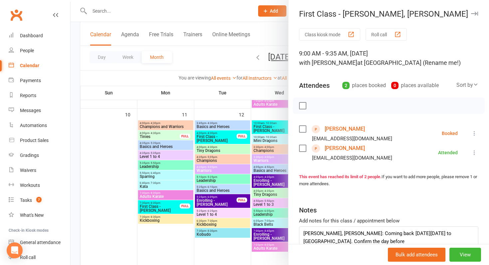
click at [255, 186] on div at bounding box center [279, 132] width 418 height 265
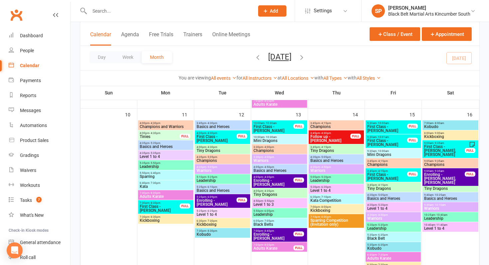
click at [441, 172] on span "- 9:35am" at bounding box center [438, 171] width 11 height 3
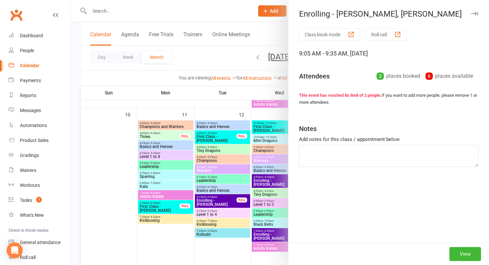
type textarea "Will didn't go on the mat. Not interested for him atm"
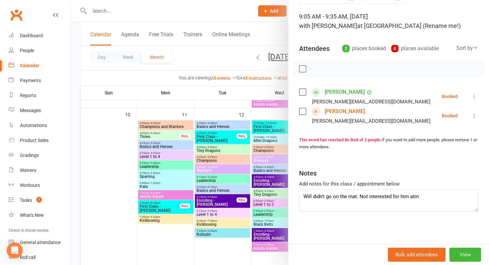
scroll to position [37, 0]
click at [241, 222] on div at bounding box center [279, 132] width 418 height 265
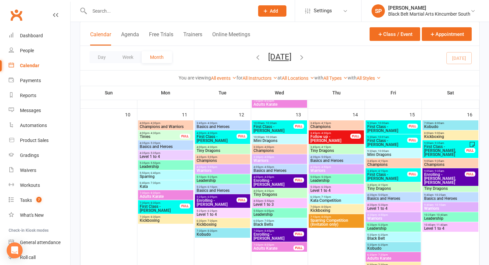
click at [392, 173] on span "First Class - [PERSON_NAME]" at bounding box center [387, 177] width 41 height 8
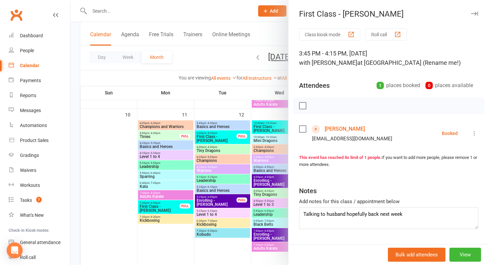
click at [248, 199] on div at bounding box center [279, 132] width 418 height 265
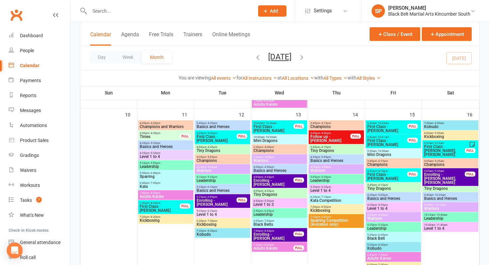
click at [393, 143] on span "First Class - [PERSON_NAME]" at bounding box center [387, 143] width 41 height 8
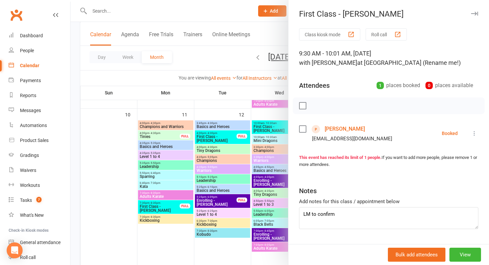
click at [264, 180] on div at bounding box center [279, 132] width 418 height 265
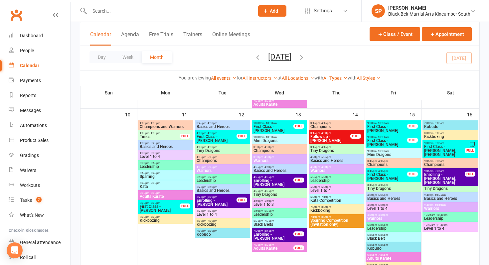
click at [400, 126] on span "First Class - [PERSON_NAME]" at bounding box center [387, 129] width 41 height 8
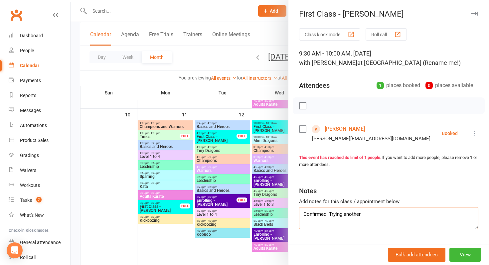
click at [375, 211] on textarea "Confirmed. Trying another" at bounding box center [388, 218] width 179 height 22
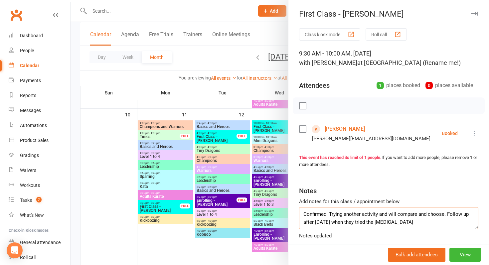
type textarea "Confirmed. Trying another activity and will compare and choose. Follow up after…"
click at [224, 188] on div at bounding box center [279, 132] width 418 height 265
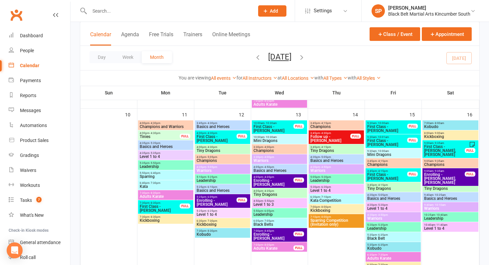
click at [375, 145] on span "First Class - [PERSON_NAME]" at bounding box center [387, 143] width 41 height 8
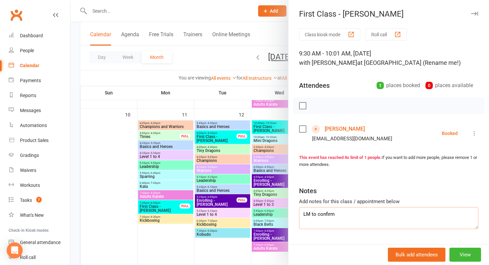
click at [344, 211] on textarea "LM to confirm" at bounding box center [388, 218] width 179 height 22
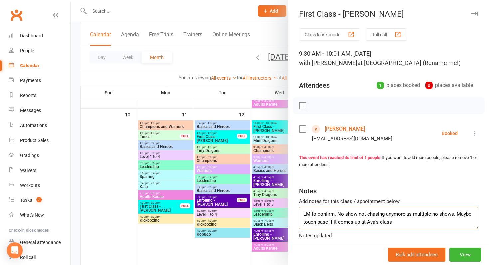
type textarea "LM to confirm. No show not chasing anymore as multiple no shows. Maybe touch ba…"
click at [206, 157] on div at bounding box center [279, 132] width 418 height 265
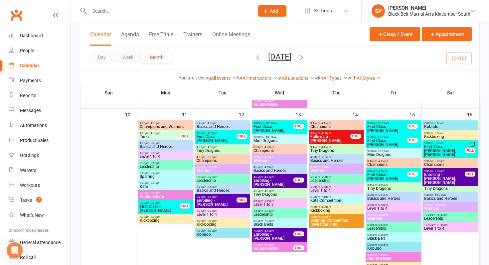
click at [379, 128] on span "First Class - [PERSON_NAME]" at bounding box center [387, 129] width 41 height 8
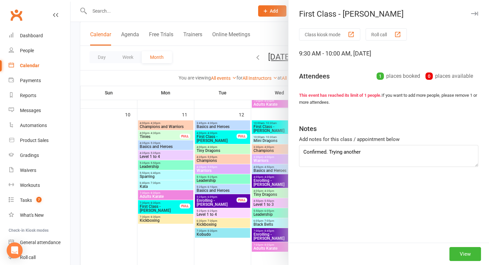
type textarea "Confirmed. Trying another activity and will compare and choose. Follow up after…"
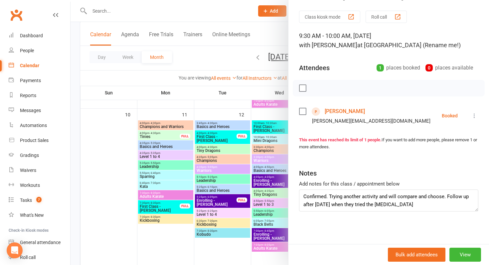
scroll to position [18, 0]
click at [271, 193] on div at bounding box center [279, 132] width 418 height 265
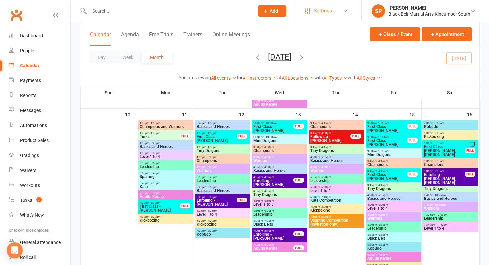
click at [329, 6] on span "Settings" at bounding box center [322, 10] width 18 height 15
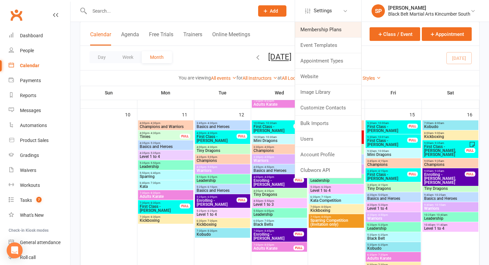
click at [324, 34] on link "Membership Plans" at bounding box center [328, 29] width 66 height 15
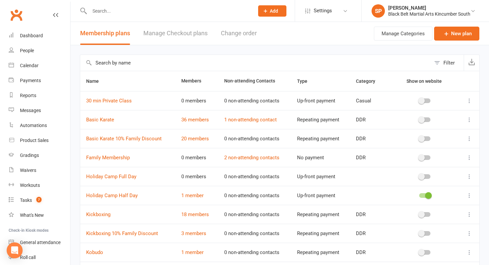
click at [469, 178] on icon at bounding box center [469, 176] width 7 height 7
click at [105, 175] on link "Holiday Camp Full Day" at bounding box center [111, 177] width 50 height 6
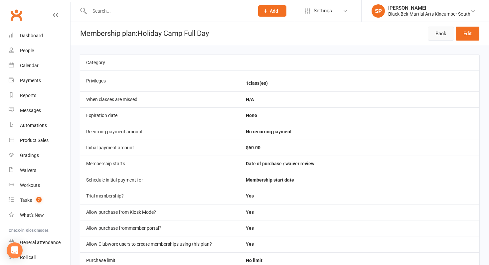
click at [435, 35] on link "Back" at bounding box center [441, 34] width 26 height 14
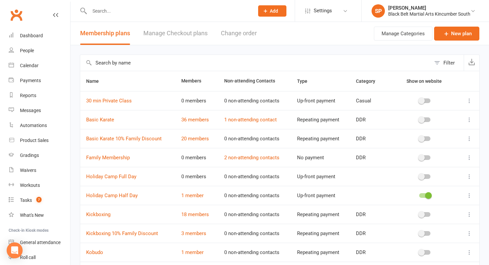
click at [179, 31] on link "Manage Checkout plans" at bounding box center [175, 33] width 64 height 23
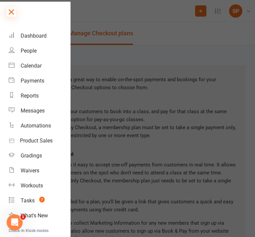
click at [10, 14] on icon at bounding box center [11, 11] width 9 height 9
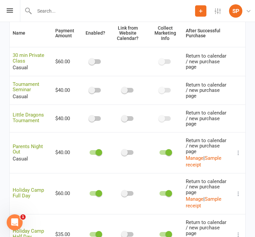
scroll to position [283, 0]
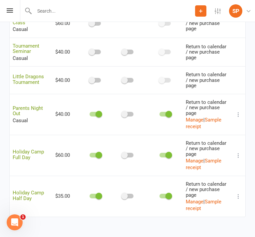
click at [236, 153] on icon at bounding box center [238, 155] width 7 height 7
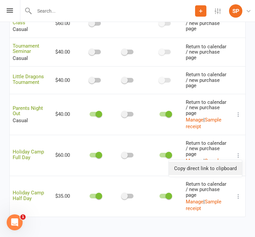
click at [228, 166] on link "Copy direct link to clipboard" at bounding box center [205, 168] width 73 height 13
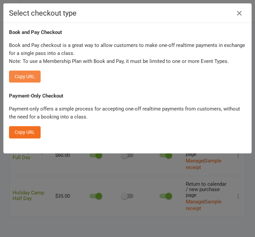
click at [32, 73] on button "Copy URL" at bounding box center [25, 76] width 32 height 12
click at [239, 12] on icon "button" at bounding box center [239, 13] width 8 height 8
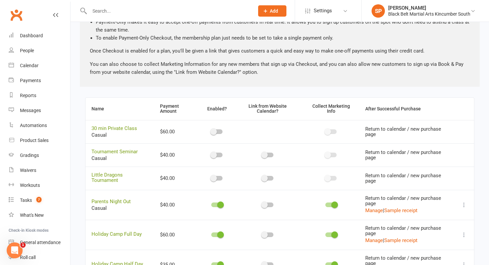
scroll to position [0, 0]
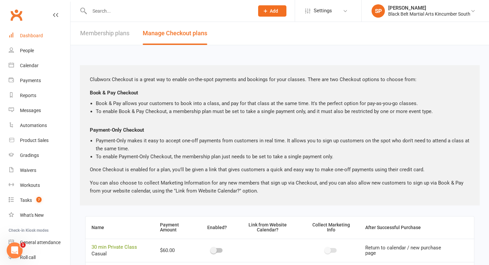
click at [36, 37] on div "Dashboard" at bounding box center [31, 35] width 23 height 5
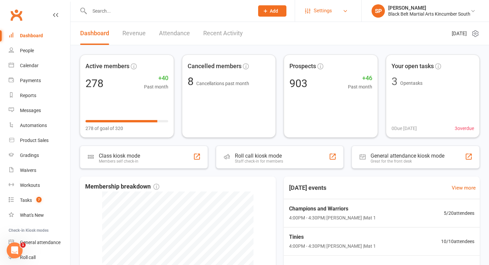
click at [343, 14] on link "Settings" at bounding box center [328, 10] width 46 height 15
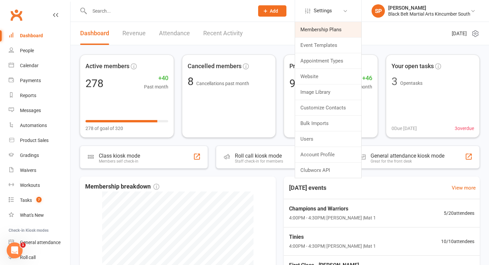
click at [345, 26] on link "Membership Plans" at bounding box center [328, 29] width 66 height 15
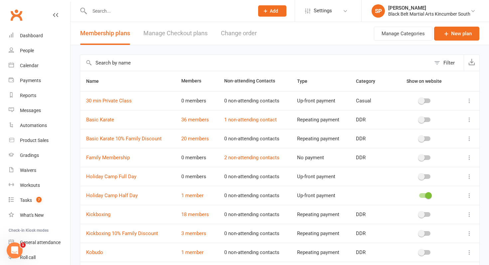
click at [162, 28] on link "Manage Checkout plans" at bounding box center [175, 33] width 64 height 23
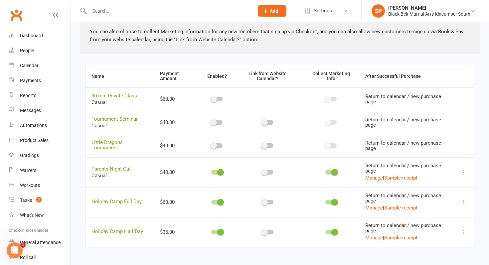
scroll to position [154, 0]
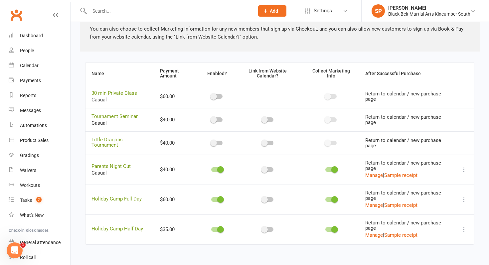
click at [467, 231] on button at bounding box center [464, 229] width 8 height 8
click at [445, 240] on link "Copy direct link to clipboard" at bounding box center [430, 242] width 73 height 13
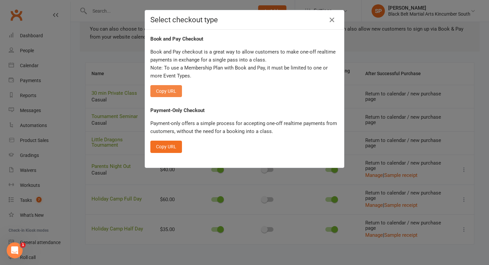
click at [172, 92] on button "Copy URL" at bounding box center [166, 91] width 32 height 12
click at [329, 23] on icon "button" at bounding box center [332, 20] width 8 height 8
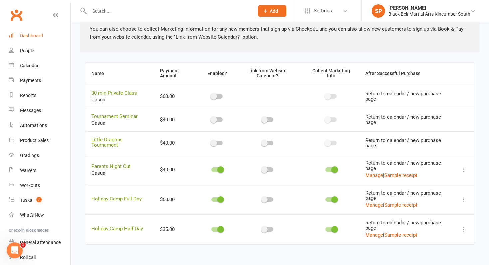
click at [23, 39] on link "Dashboard" at bounding box center [39, 35] width 61 height 15
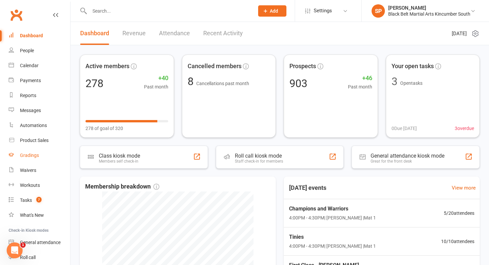
click at [30, 153] on div "Gradings" at bounding box center [29, 155] width 19 height 5
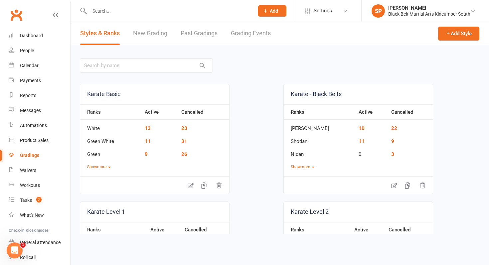
click at [246, 33] on link "Grading Events" at bounding box center [251, 33] width 40 height 23
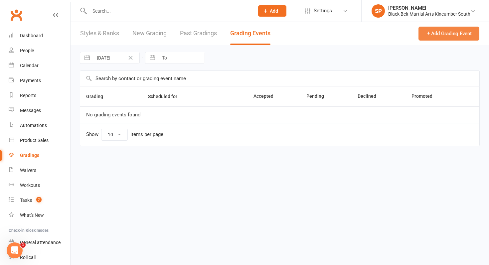
click at [436, 32] on button "Add Grading Event" at bounding box center [448, 34] width 61 height 14
click at [22, 37] on div "Dashboard" at bounding box center [31, 35] width 23 height 5
